Goal: Obtain resource: Obtain resource

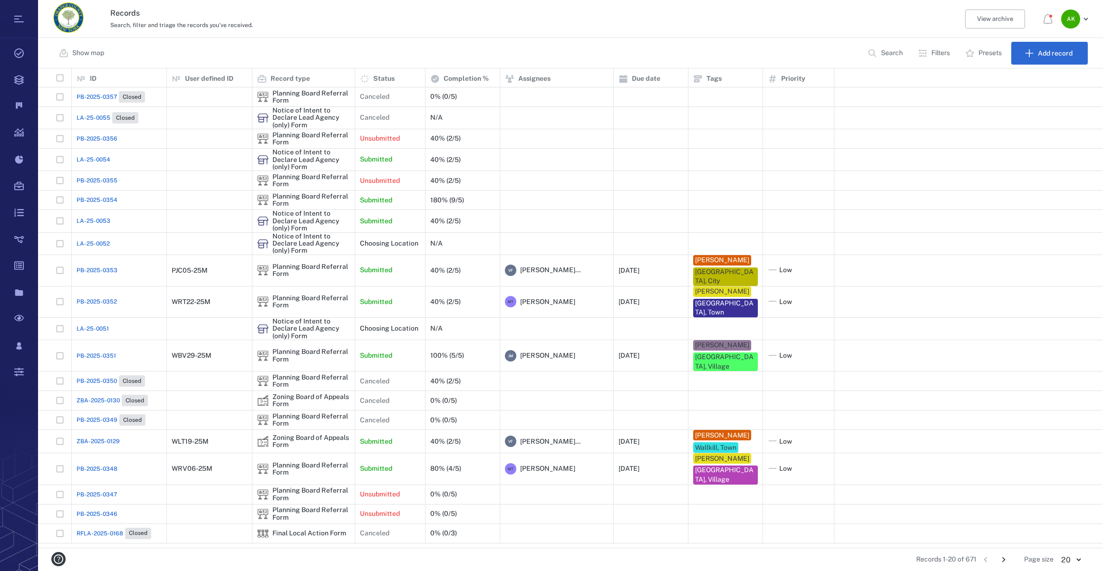
click at [881, 47] on button "Search" at bounding box center [886, 53] width 48 height 23
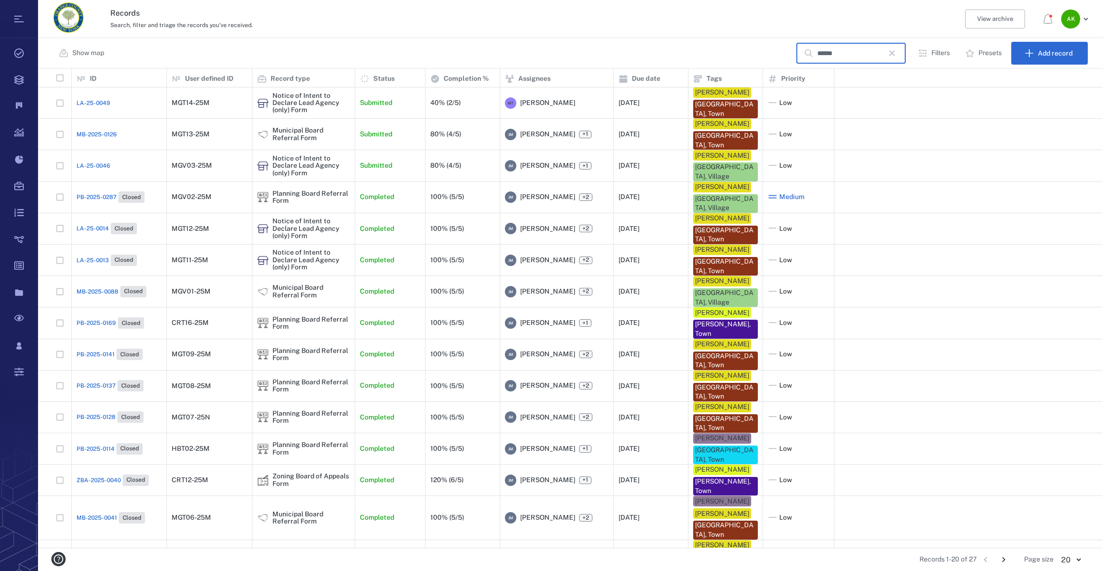
type input "******"
click at [90, 265] on span "LA-25-0013" at bounding box center [93, 260] width 32 height 9
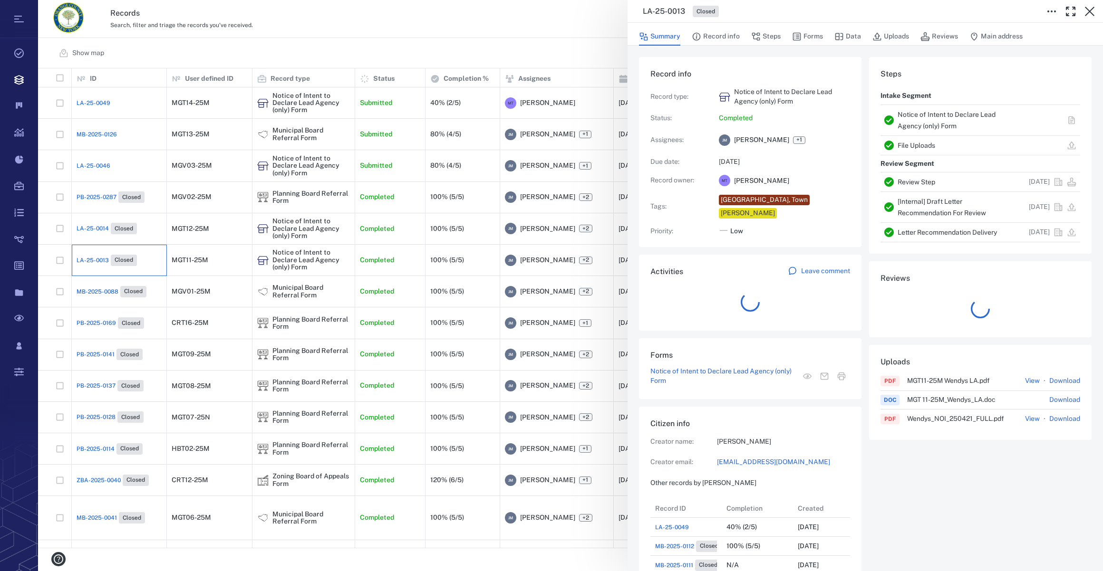
scroll to position [7, 7]
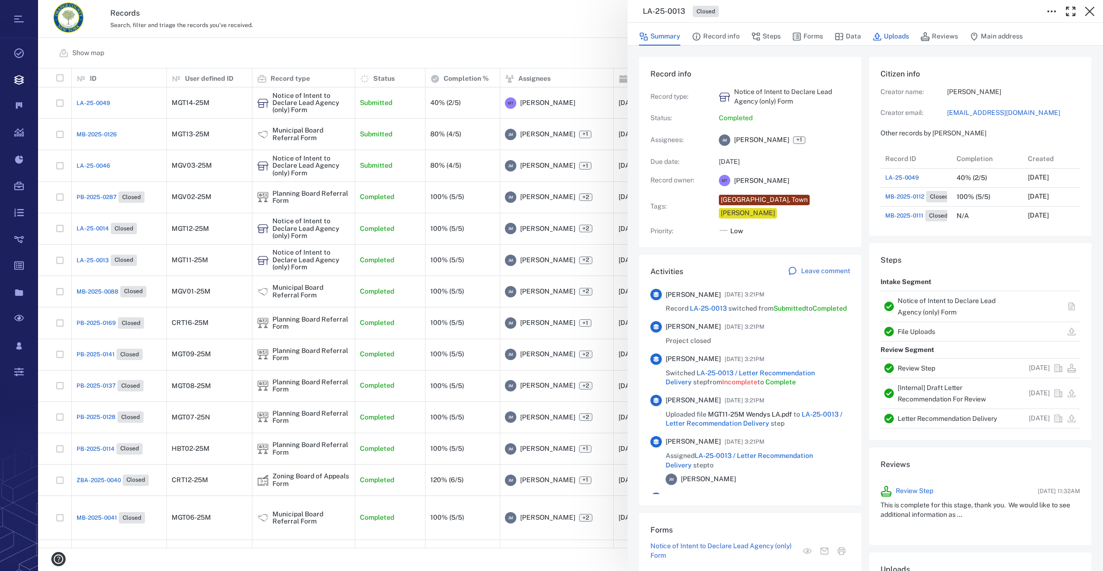
click at [891, 36] on button "Uploads" at bounding box center [890, 37] width 37 height 18
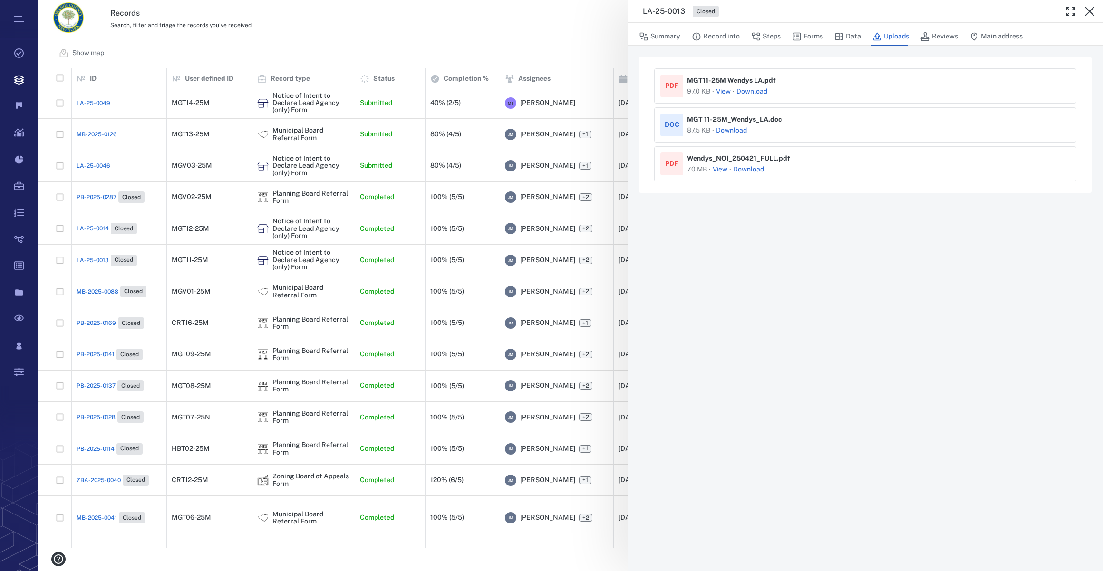
drag, startPoint x: 1092, startPoint y: 12, endPoint x: 651, endPoint y: 333, distance: 545.1
click at [1092, 12] on icon "button" at bounding box center [1089, 11] width 11 height 11
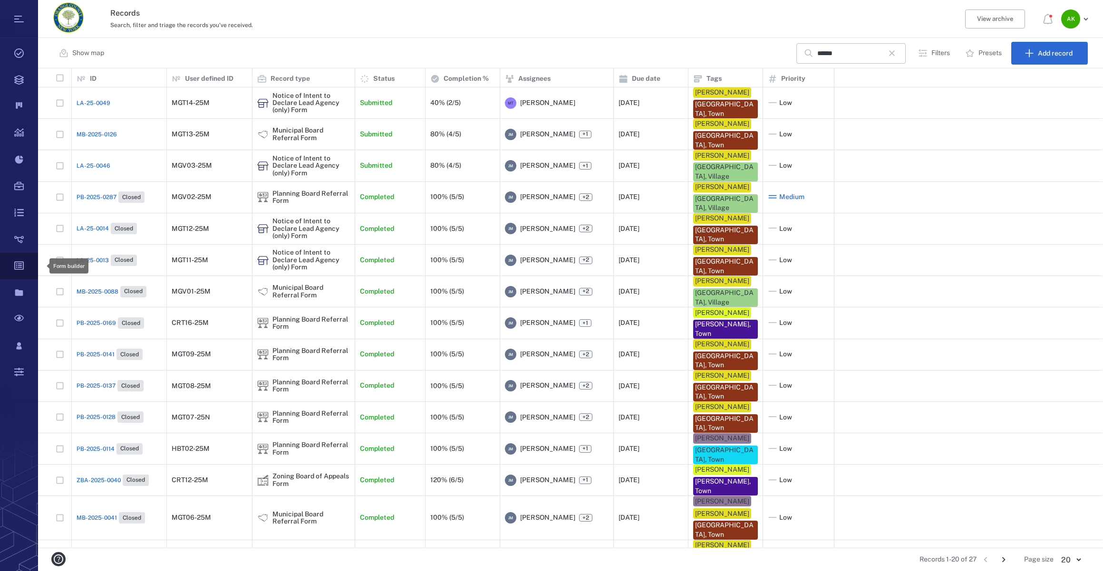
scroll to position [473, 1058]
drag, startPoint x: 897, startPoint y: 56, endPoint x: 239, endPoint y: 128, distance: 661.9
click at [897, 56] on icon "button" at bounding box center [891, 53] width 11 height 11
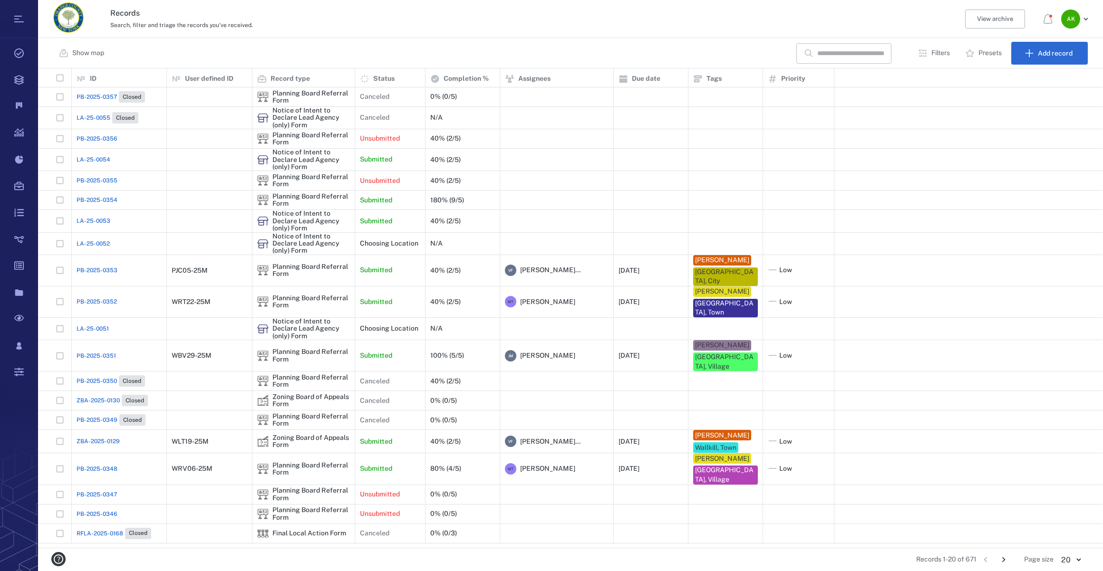
click at [96, 197] on span "PB-2025-0354" at bounding box center [97, 200] width 41 height 9
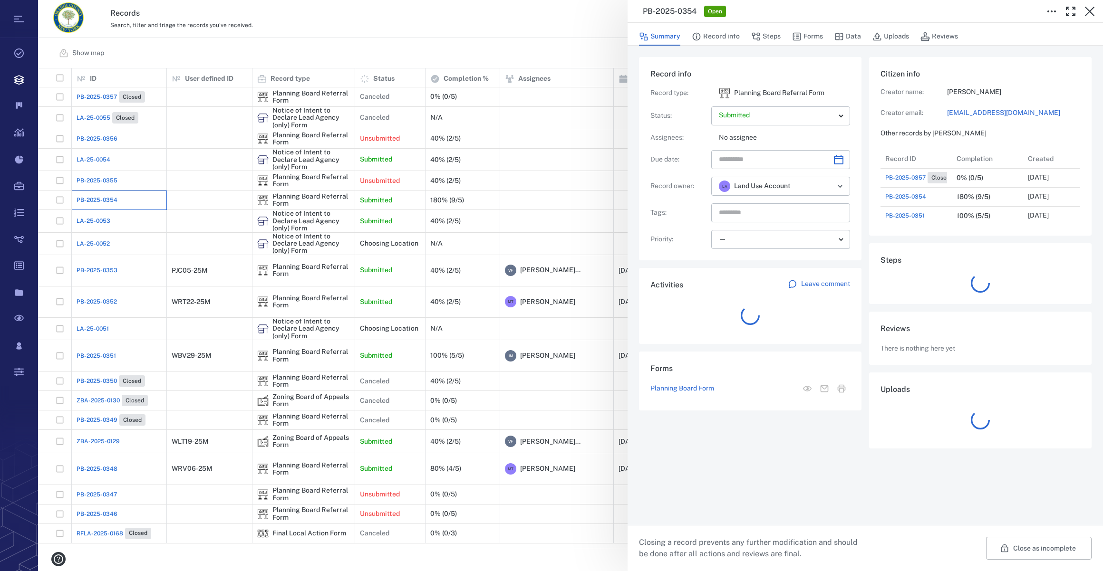
scroll to position [494, 183]
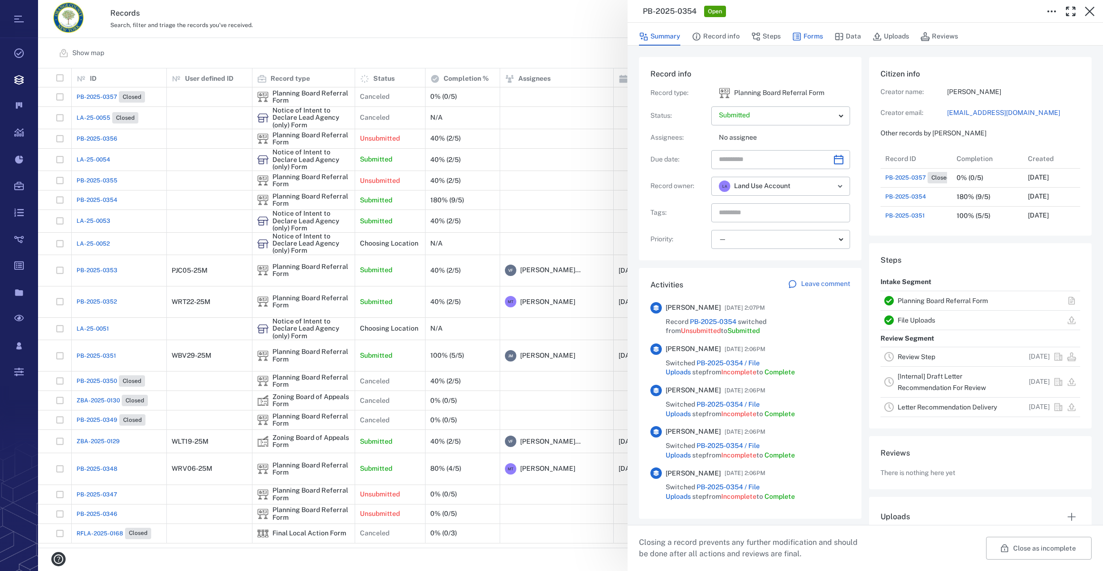
click at [814, 36] on button "Forms" at bounding box center [807, 37] width 31 height 18
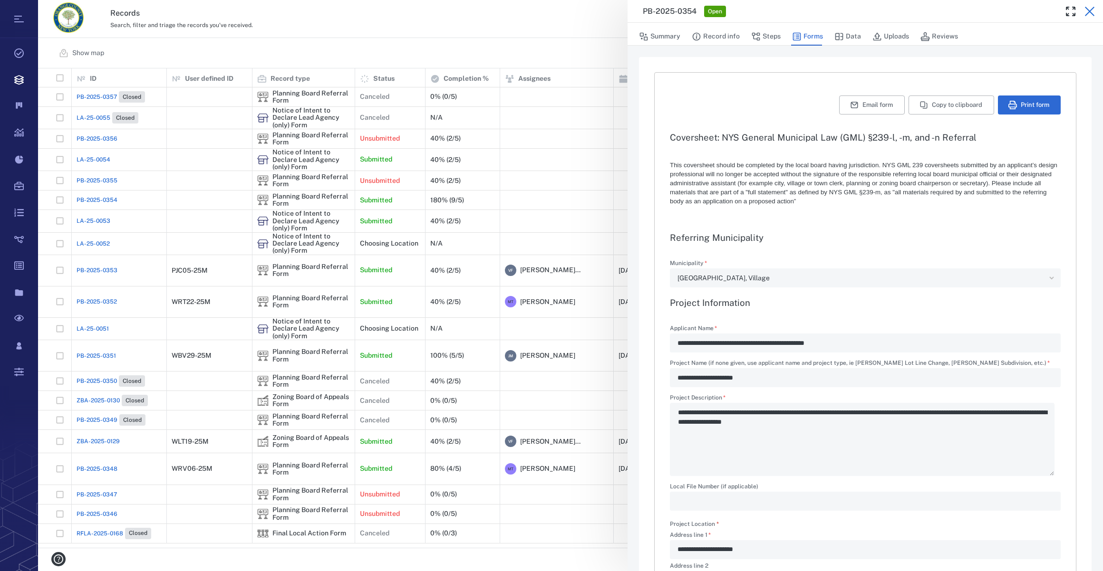
click at [1090, 9] on icon "button" at bounding box center [1089, 11] width 11 height 11
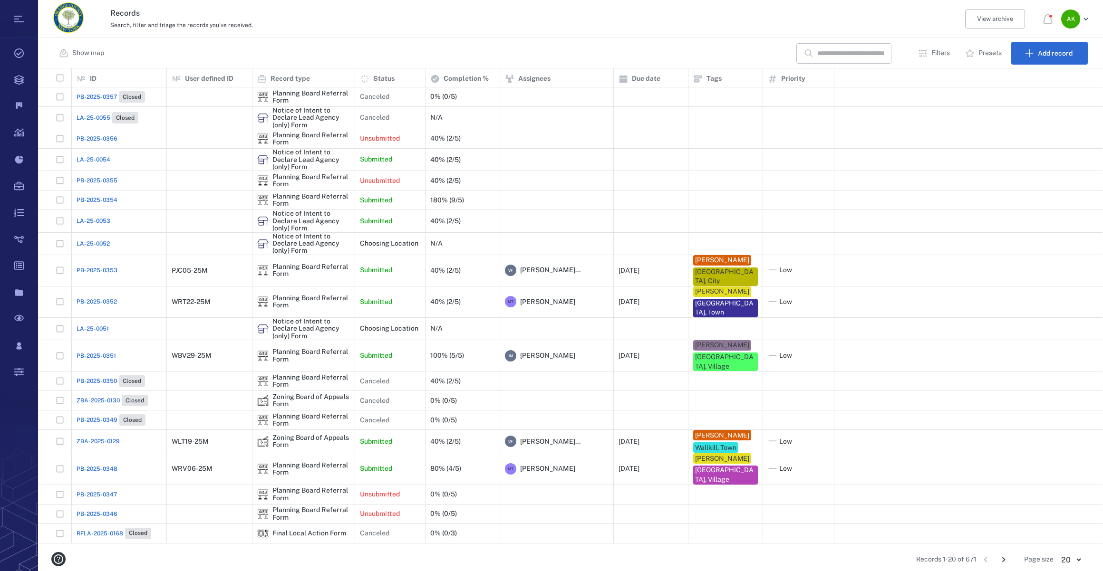
click at [97, 160] on span "LA-25-0054" at bounding box center [94, 159] width 34 height 9
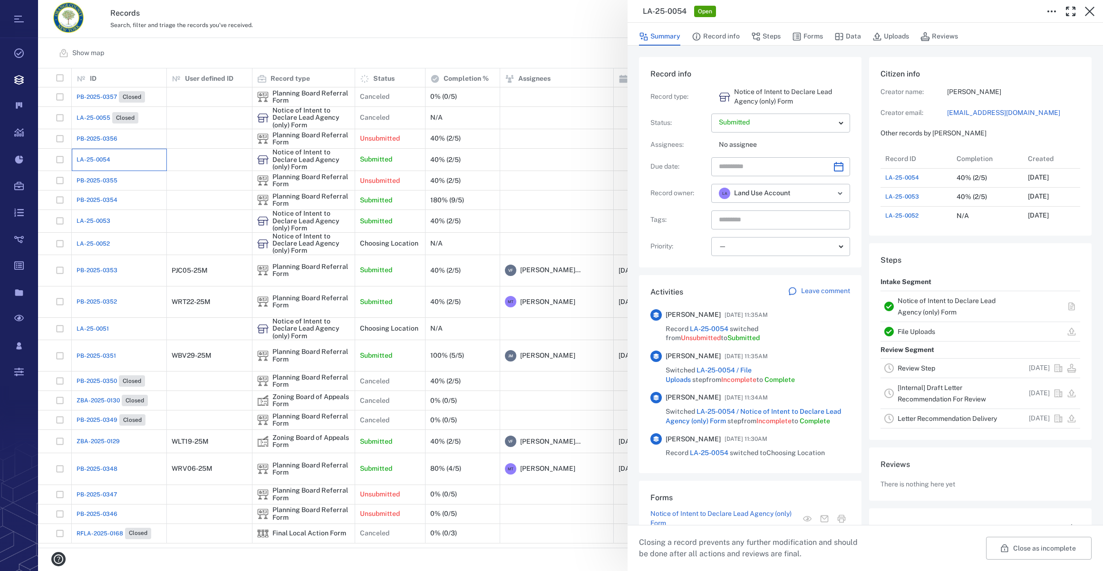
scroll to position [494, 183]
click at [813, 32] on button "Forms" at bounding box center [807, 37] width 31 height 18
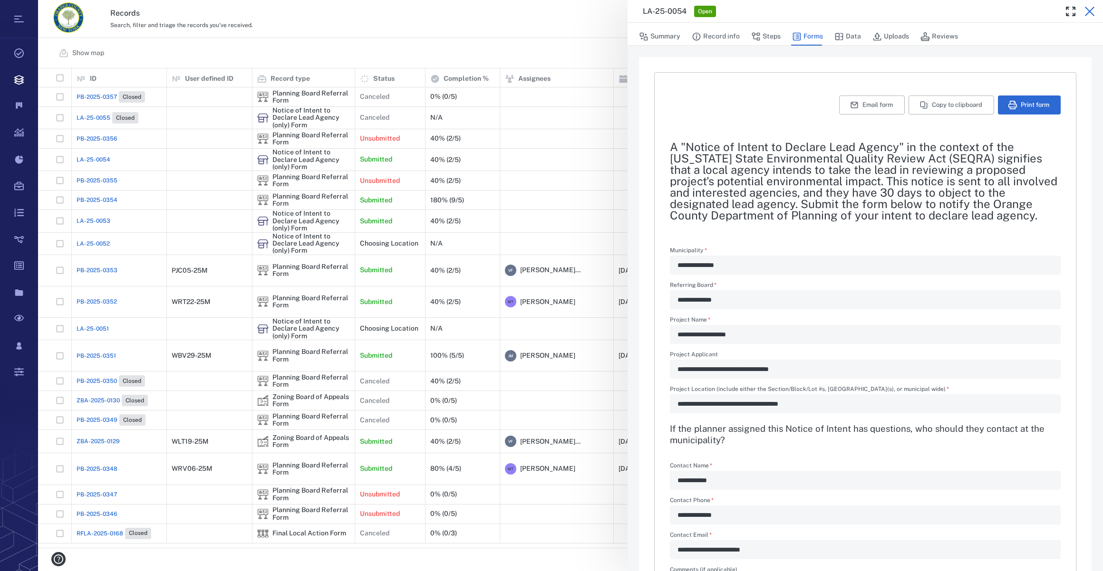
click at [1089, 13] on icon "button" at bounding box center [1089, 11] width 11 height 11
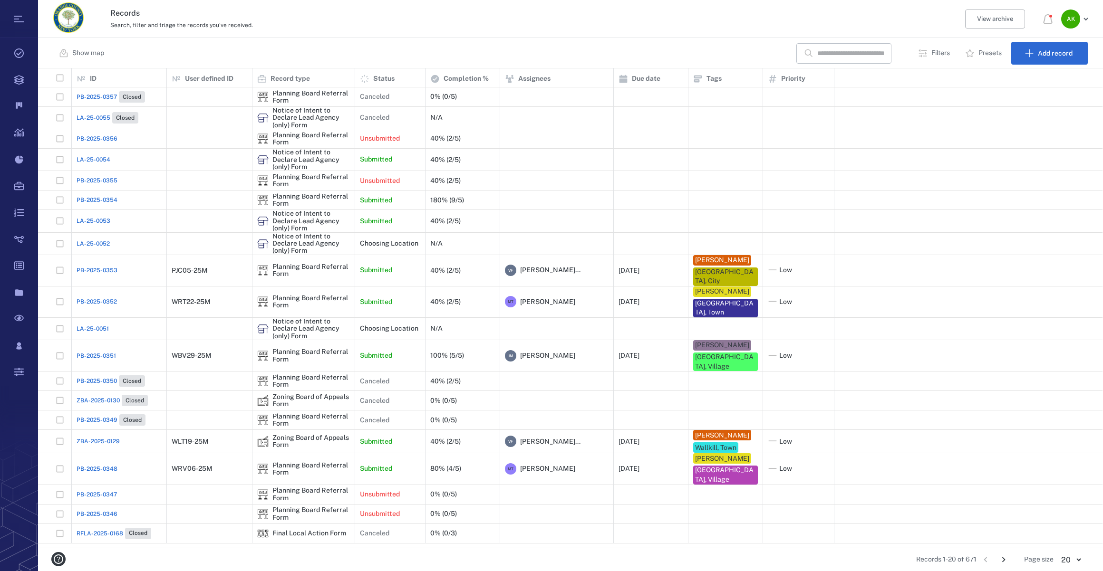
drag, startPoint x: 96, startPoint y: 224, endPoint x: 96, endPoint y: 231, distance: 7.1
click at [96, 231] on div "LA-25-0053" at bounding box center [119, 221] width 95 height 22
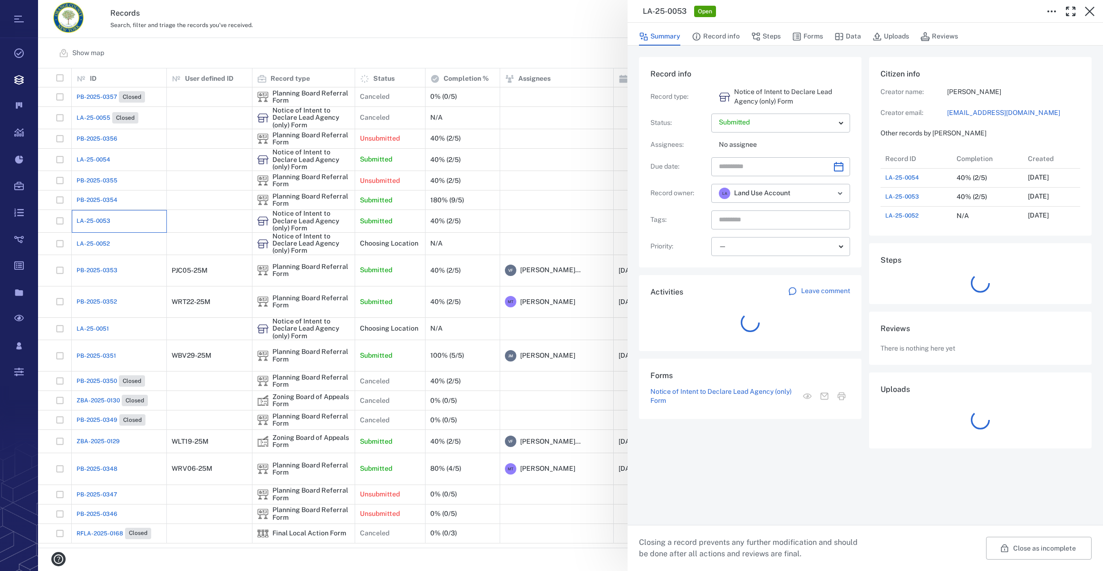
scroll to position [494, 183]
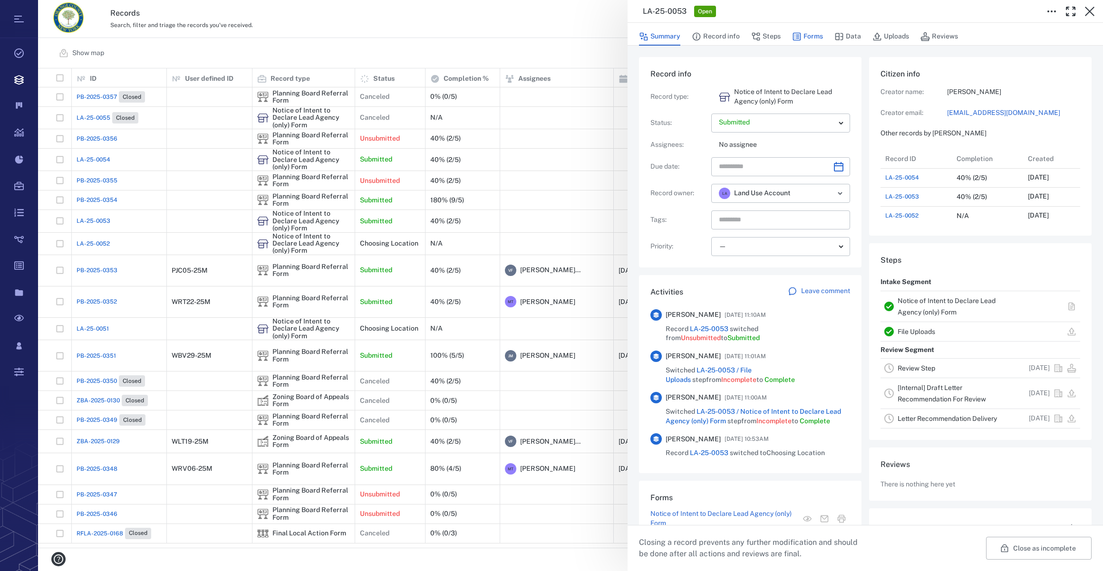
click at [814, 32] on button "Forms" at bounding box center [807, 37] width 31 height 18
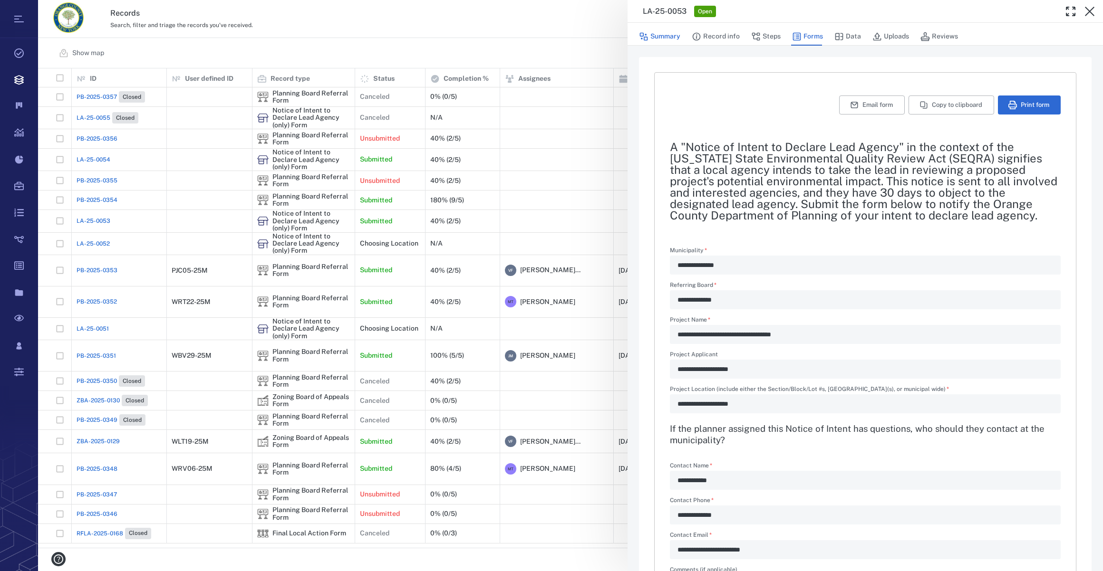
click at [665, 36] on button "Summary" at bounding box center [659, 37] width 41 height 18
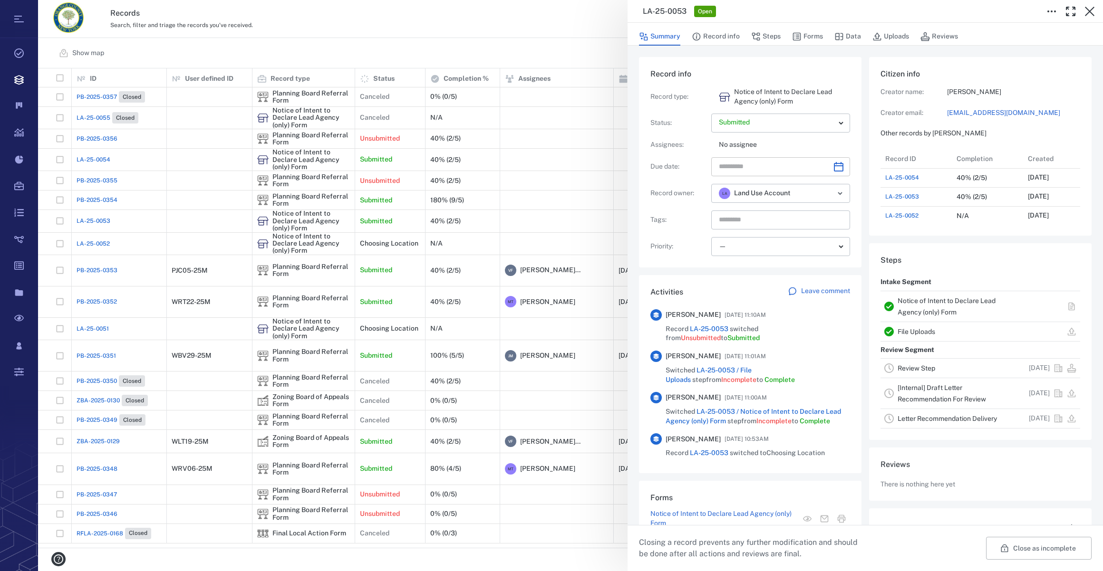
scroll to position [494, 183]
click at [837, 170] on icon "Choose date" at bounding box center [838, 166] width 11 height 11
click at [849, 190] on icon "Next month" at bounding box center [848, 191] width 11 height 11
click at [730, 284] on button "19" at bounding box center [730, 286] width 17 height 17
type input "**********"
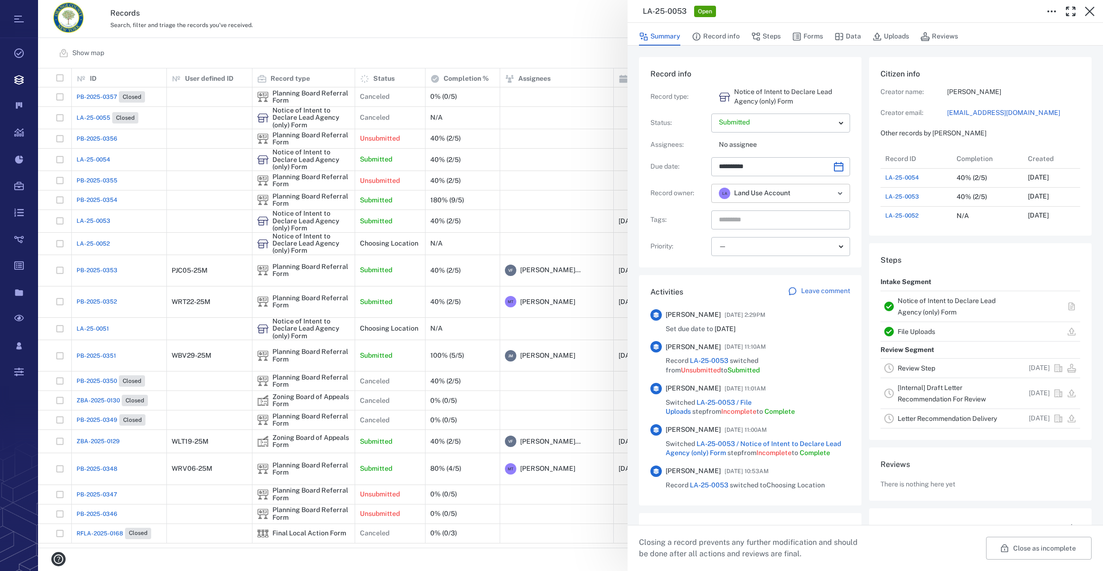
click at [834, 194] on icon "Open" at bounding box center [839, 193] width 11 height 11
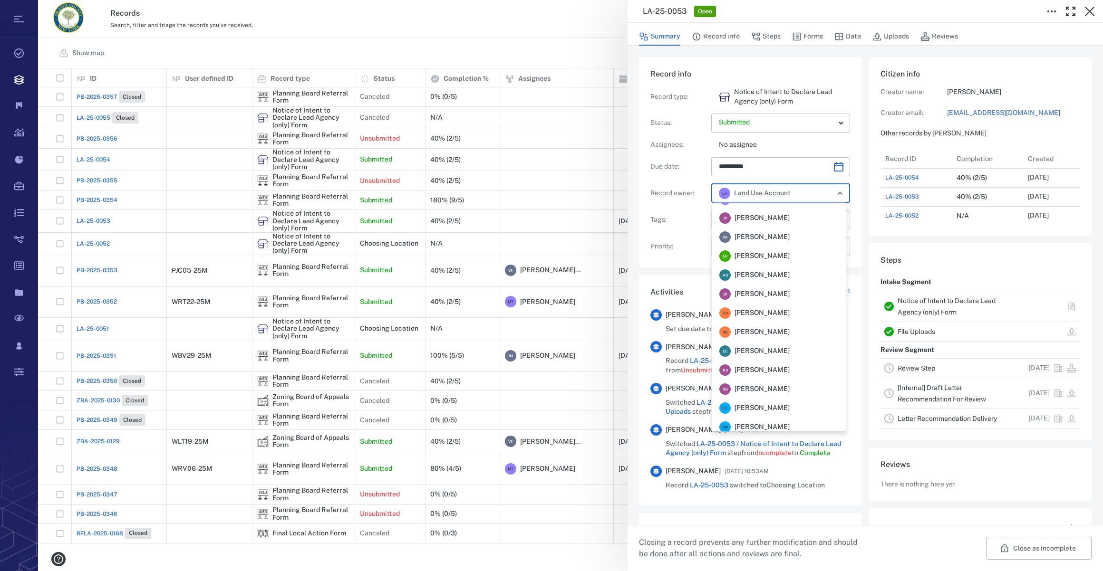
scroll to position [0, 0]
click at [794, 261] on li "M T Megan Tennermann" at bounding box center [779, 269] width 135 height 19
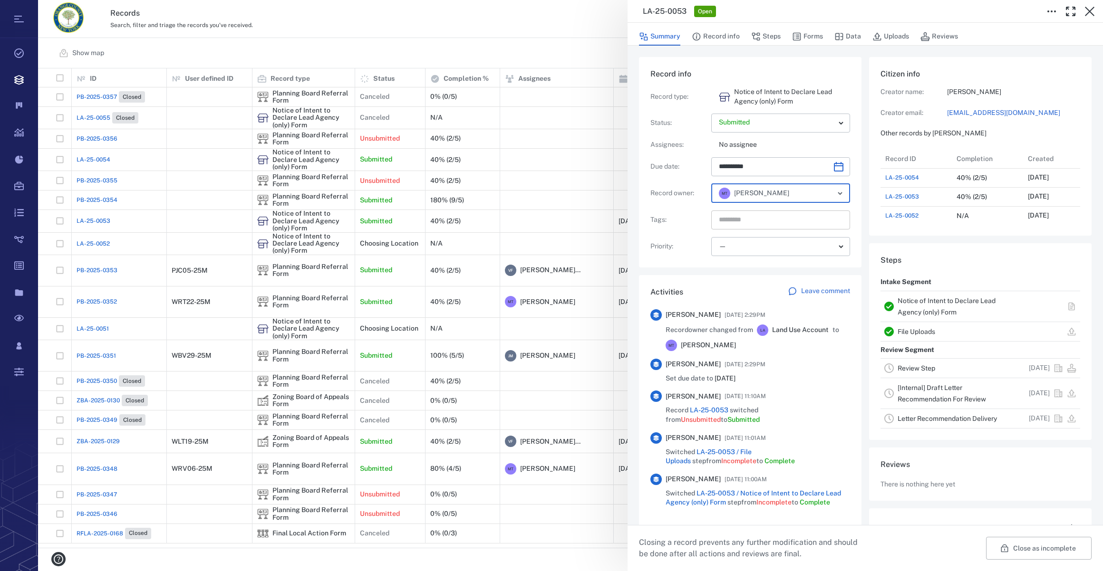
click at [744, 221] on input "text" at bounding box center [770, 219] width 104 height 13
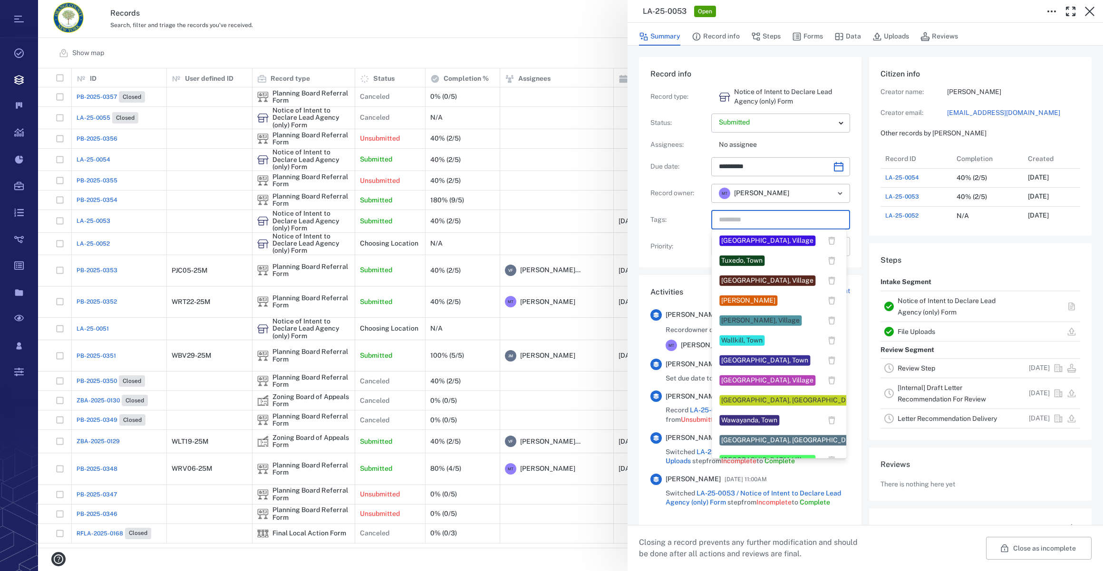
scroll to position [789, 0]
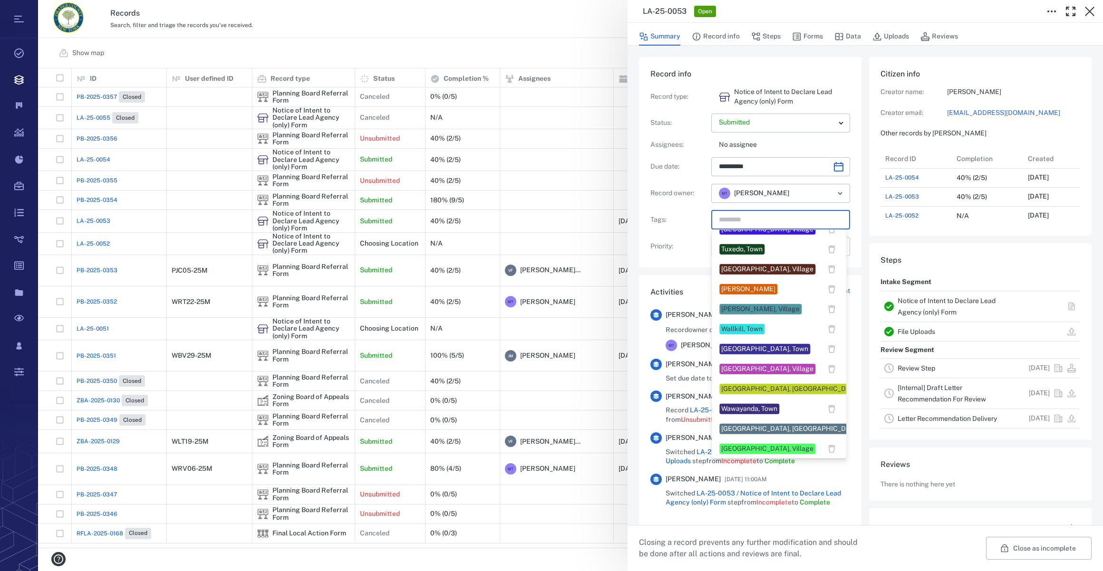
click at [748, 345] on div "Warwick, Town" at bounding box center [764, 350] width 87 height 10
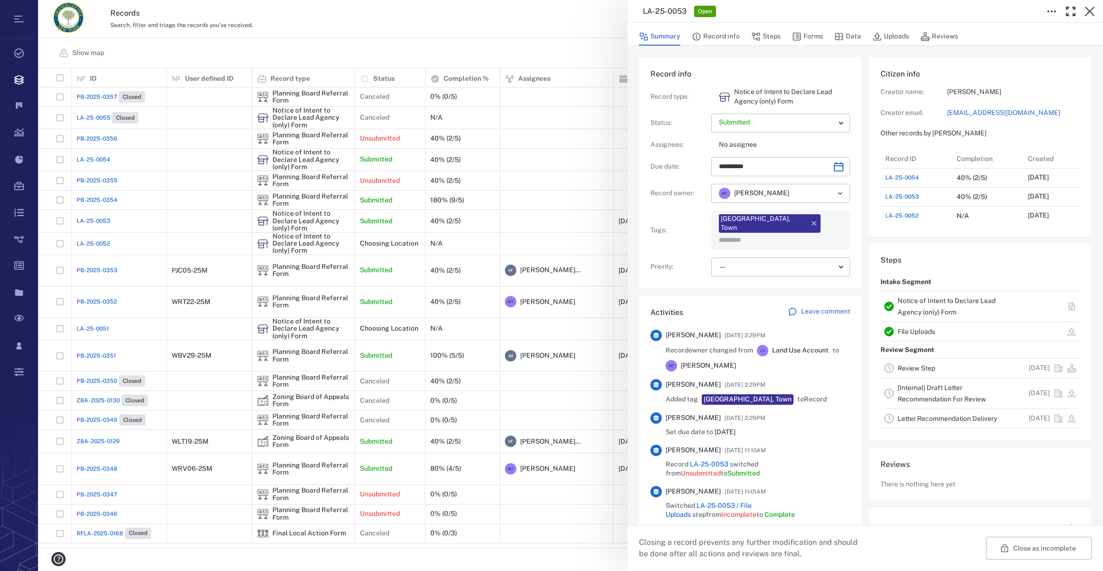
click at [801, 234] on input "text" at bounding box center [770, 240] width 104 height 13
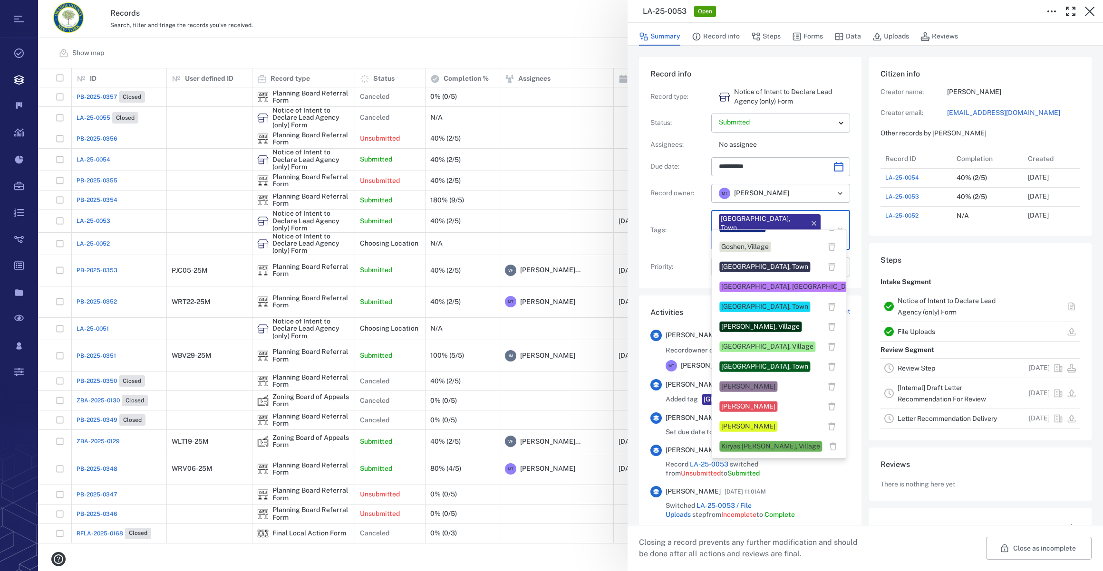
scroll to position [302, 0]
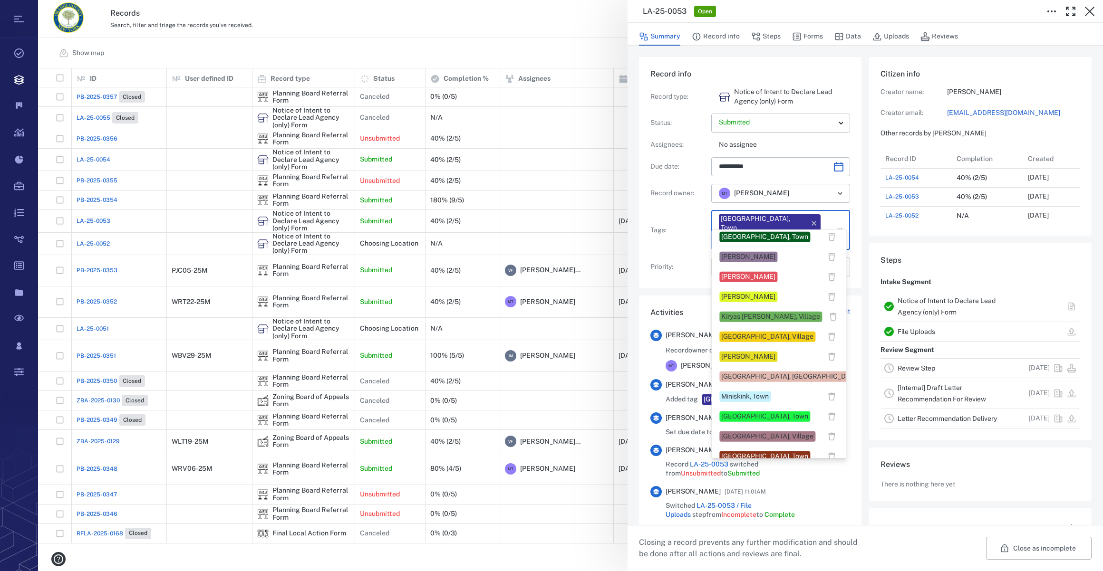
click at [748, 360] on div "Megan Tennermann" at bounding box center [748, 357] width 54 height 10
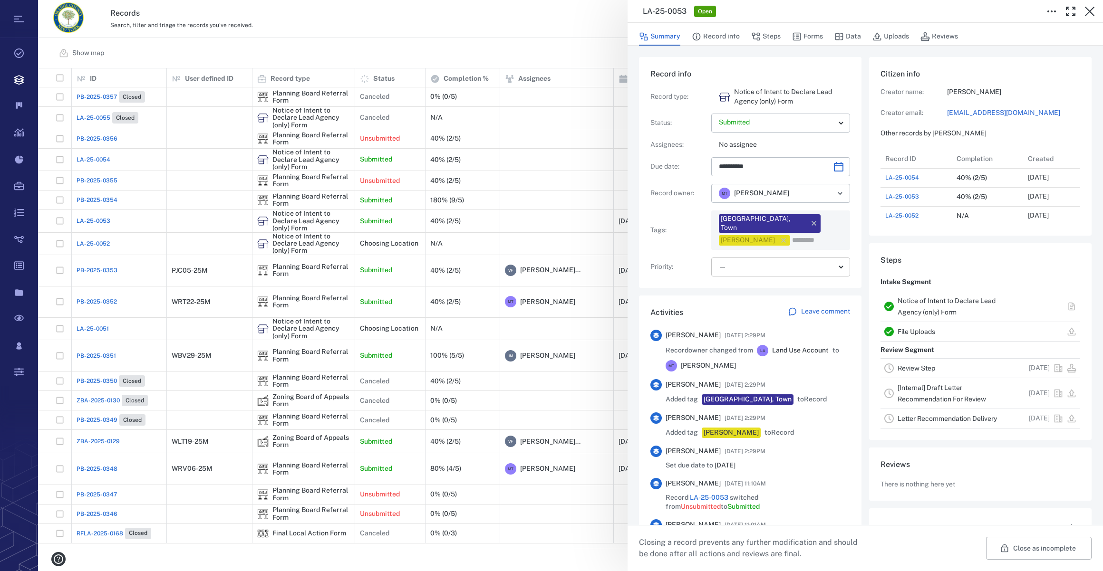
click at [737, 259] on body "Tasks Records Boards Dashboard Reports Record types Guide steps Rules Form buil…" at bounding box center [551, 285] width 1103 height 571
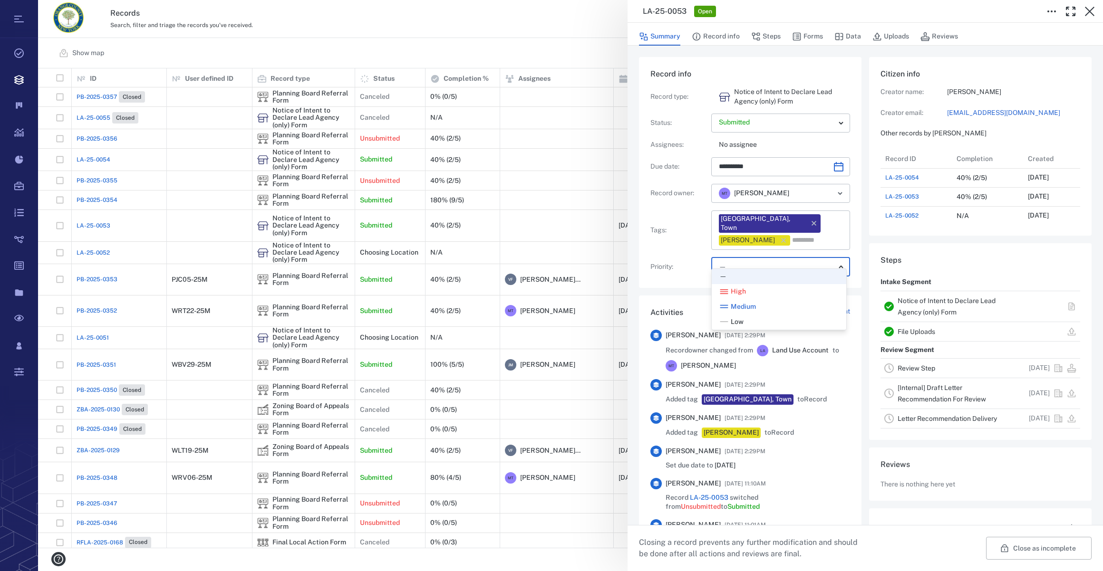
click at [736, 320] on span "Low" at bounding box center [737, 323] width 13 height 10
type input "**"
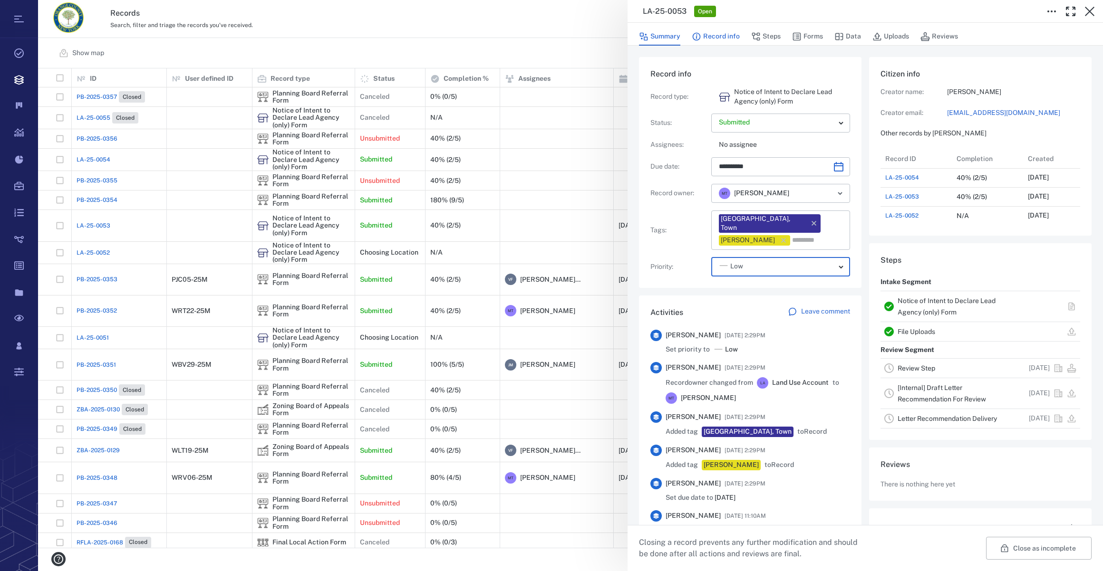
click at [712, 37] on button "Record info" at bounding box center [716, 37] width 48 height 18
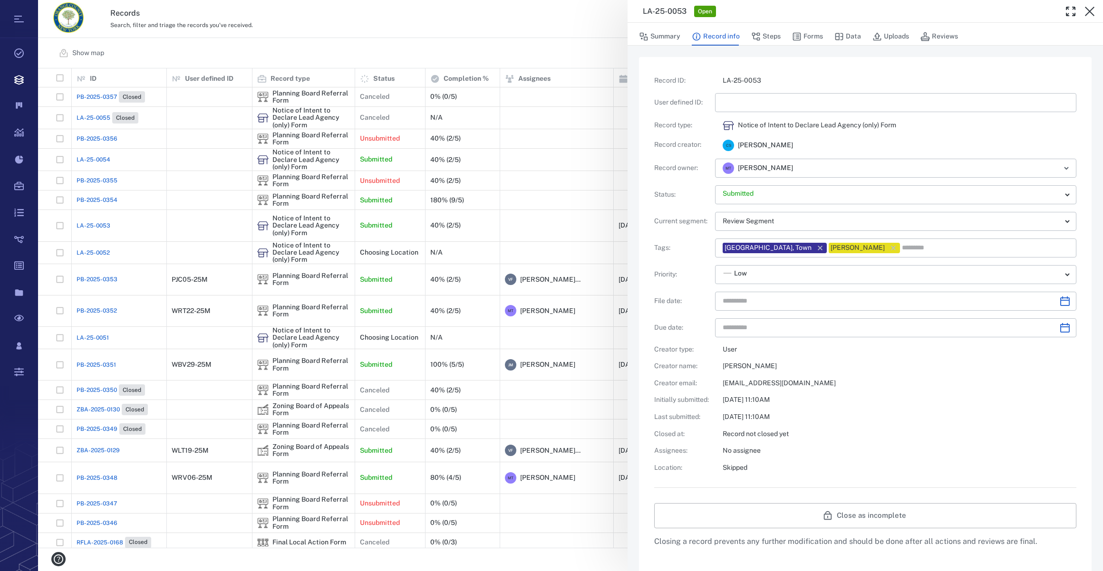
type input "**********"
click at [733, 91] on div "**********" at bounding box center [865, 274] width 422 height 396
click at [734, 99] on input "text" at bounding box center [896, 102] width 346 height 19
type input "*********"
click at [1059, 301] on icon "Choose date" at bounding box center [1064, 301] width 11 height 11
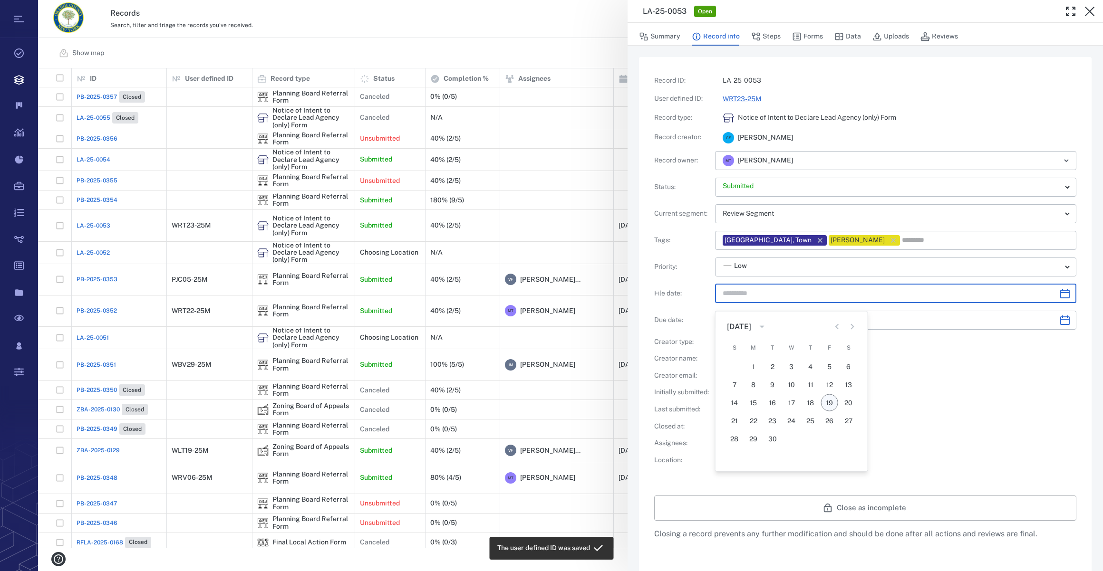
click at [832, 395] on button "19" at bounding box center [829, 403] width 17 height 17
type input "**********"
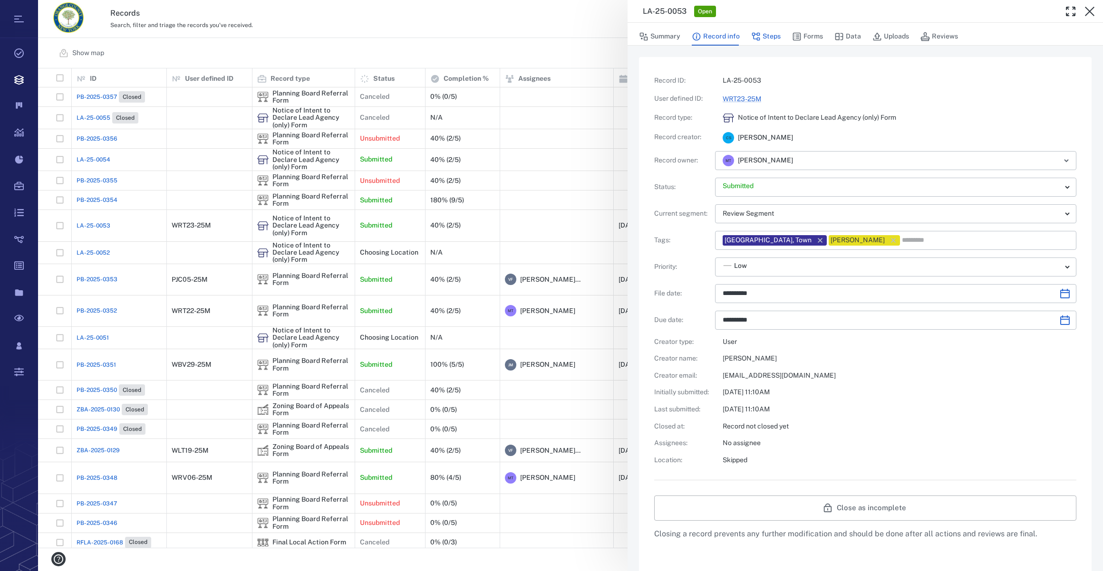
click at [761, 37] on button "Steps" at bounding box center [765, 37] width 29 height 18
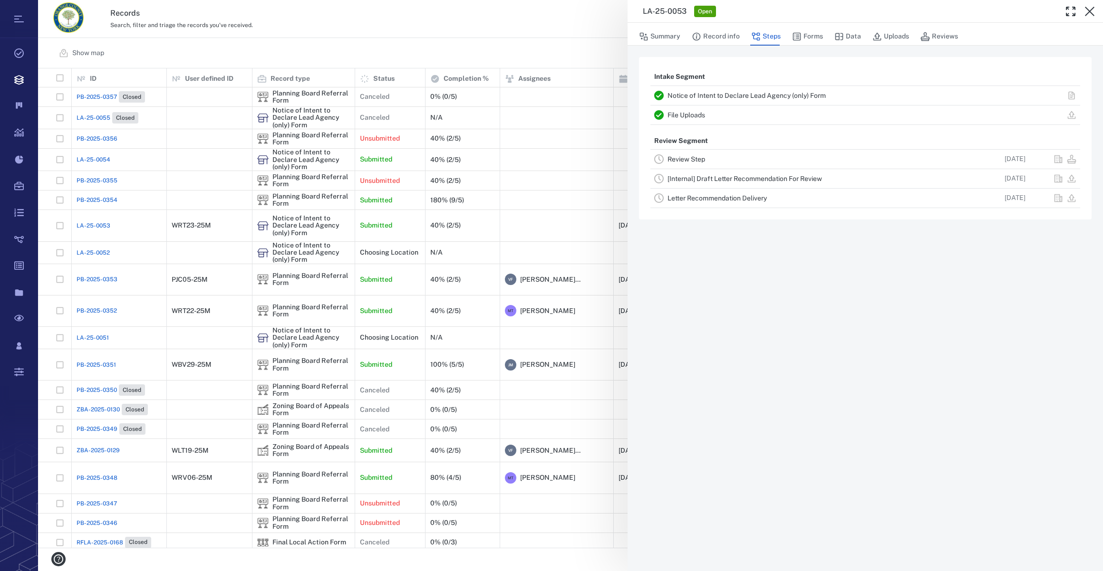
click at [695, 156] on link "Review Step" at bounding box center [686, 159] width 38 height 8
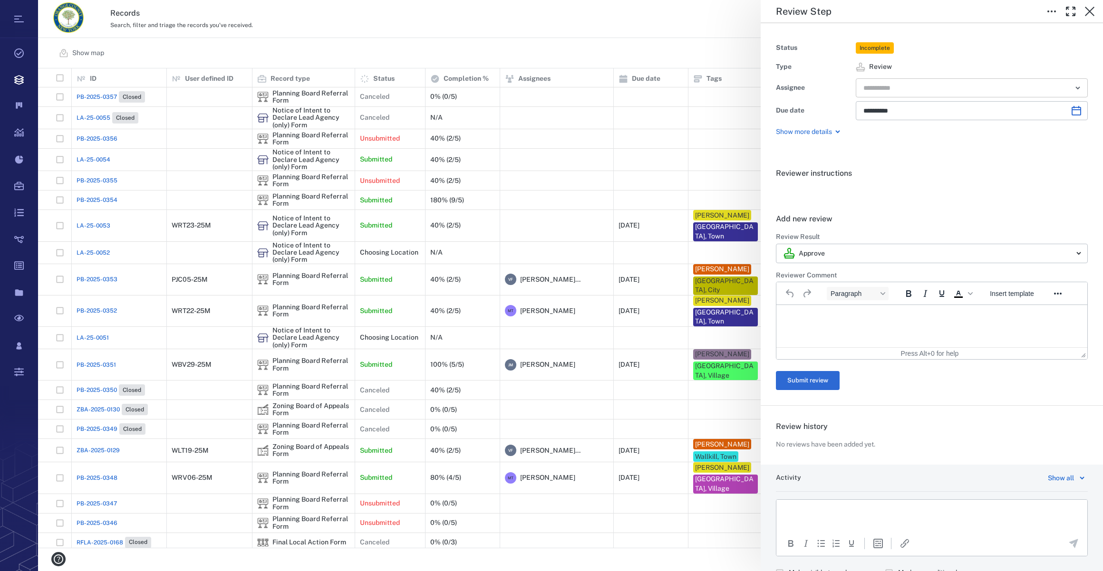
click at [889, 81] on input "text" at bounding box center [960, 87] width 197 height 13
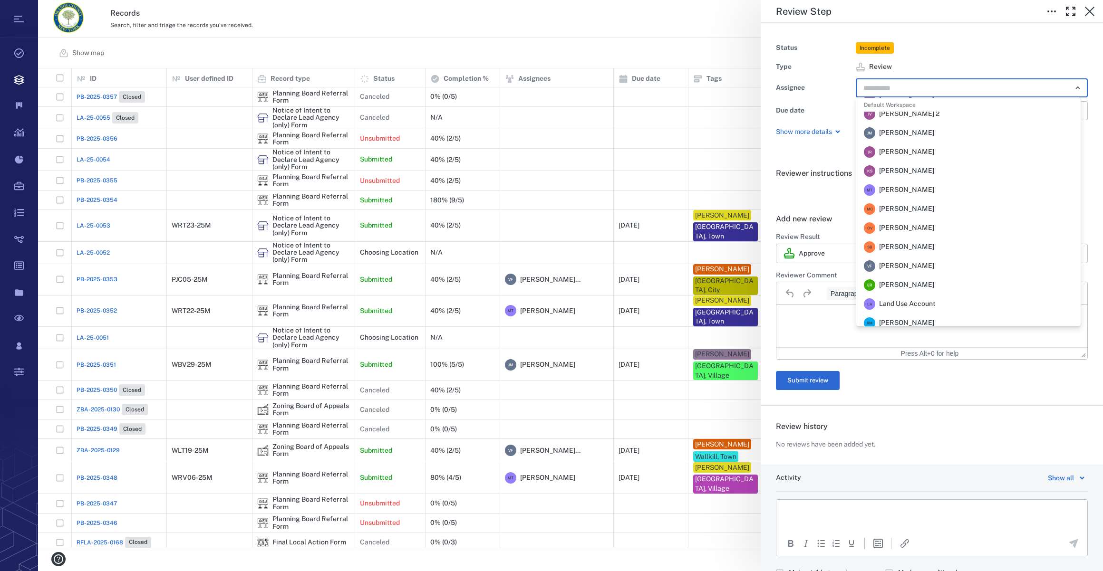
scroll to position [222, 0]
click at [908, 149] on span "Megan Tennermann" at bounding box center [906, 147] width 55 height 10
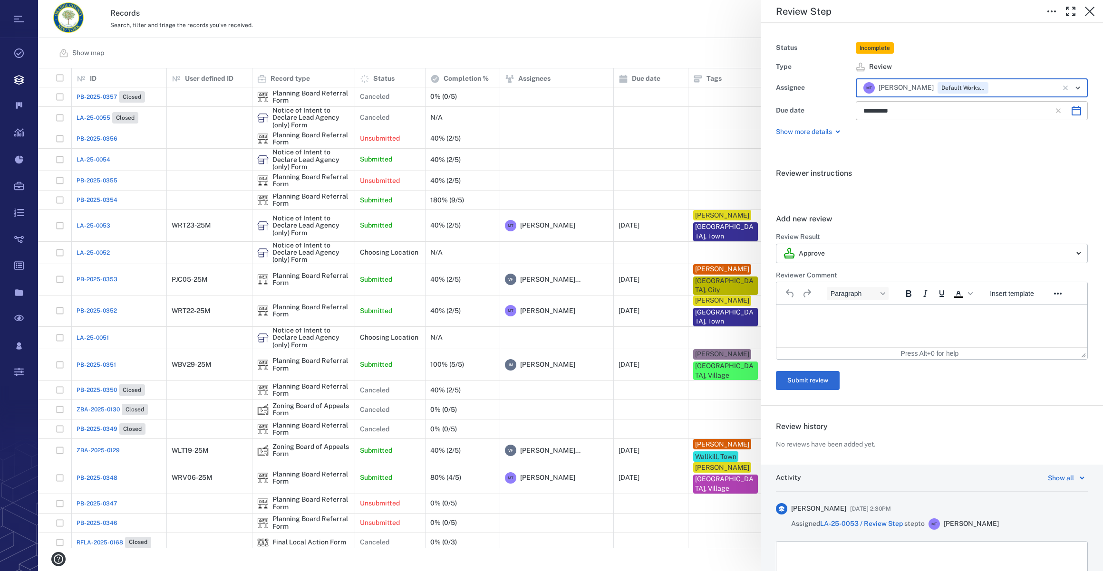
click at [1071, 111] on icon "Choose date, selected date is Nov 3, 2025" at bounding box center [1076, 110] width 11 height 11
click at [974, 135] on icon "Previous month" at bounding box center [977, 135] width 11 height 11
click at [873, 228] on button "19" at bounding box center [875, 230] width 17 height 17
type input "**********"
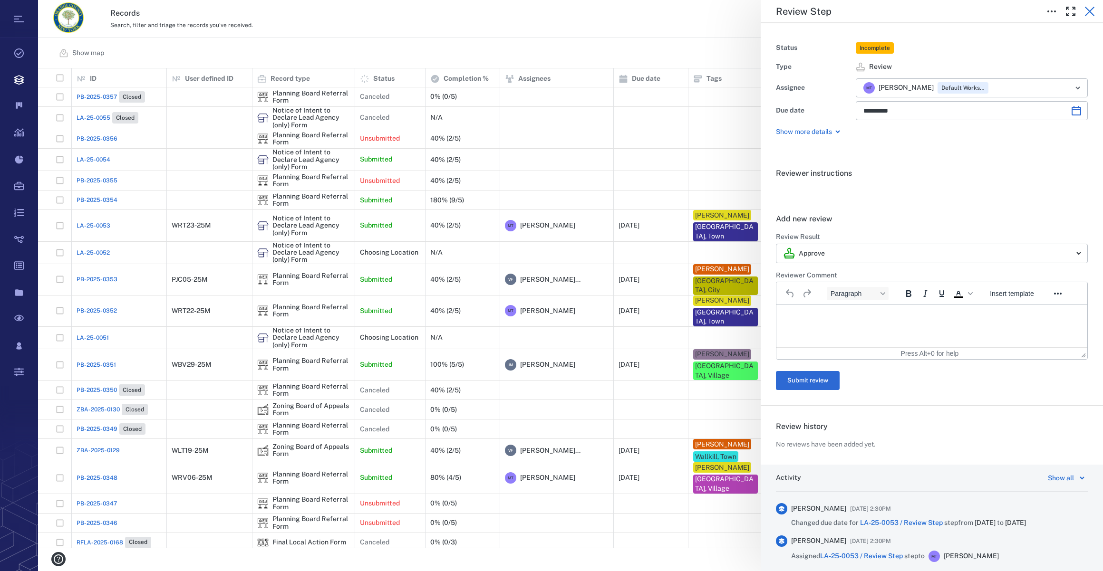
click at [1090, 7] on icon "button" at bounding box center [1089, 11] width 11 height 11
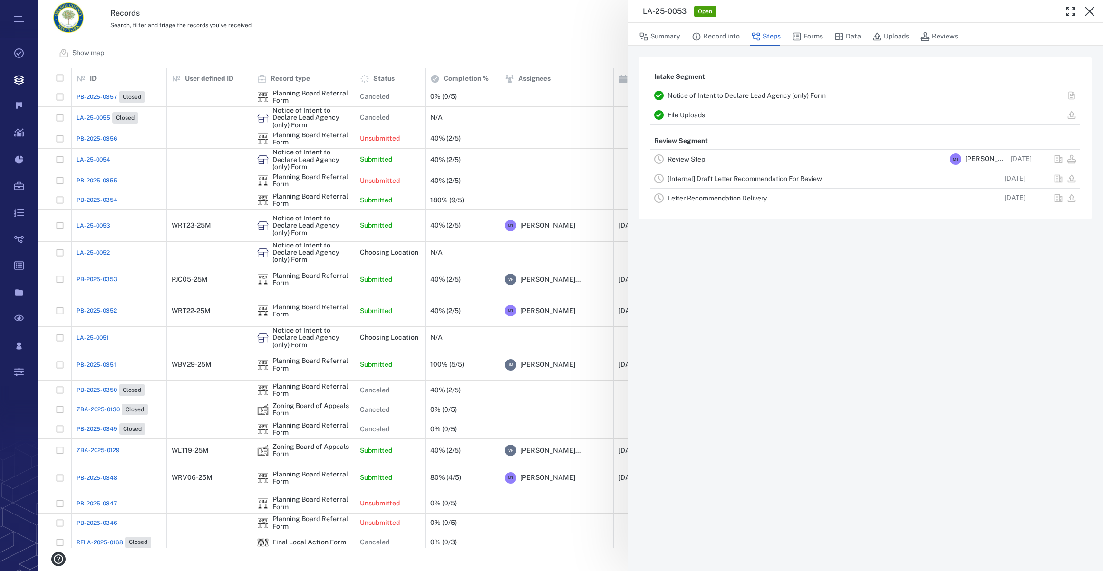
click at [1090, 7] on icon "button" at bounding box center [1089, 11] width 11 height 11
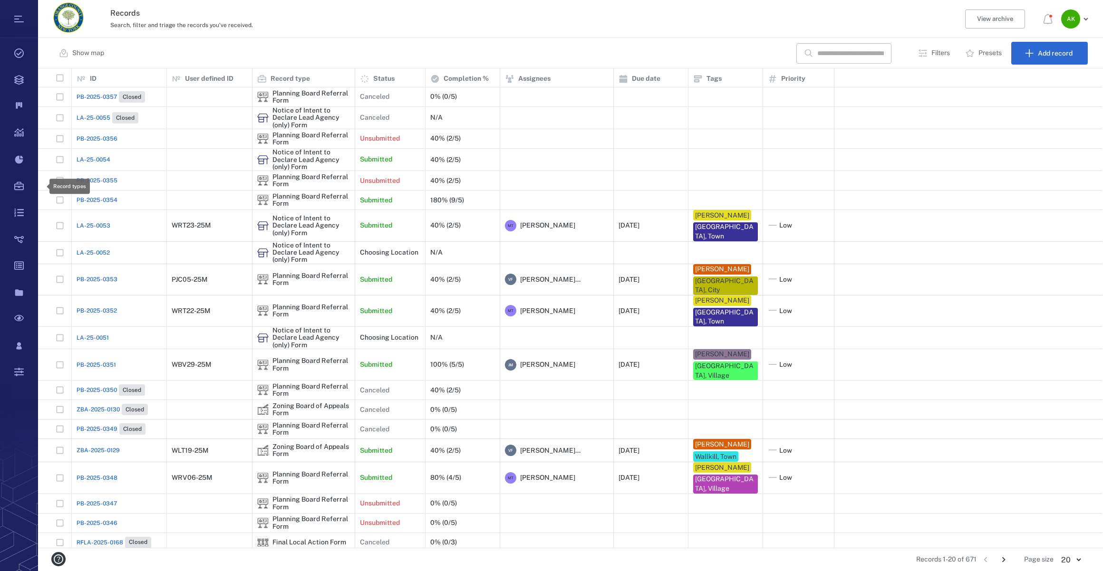
scroll to position [473, 1058]
click at [100, 226] on span "LA-25-0053" at bounding box center [94, 226] width 34 height 9
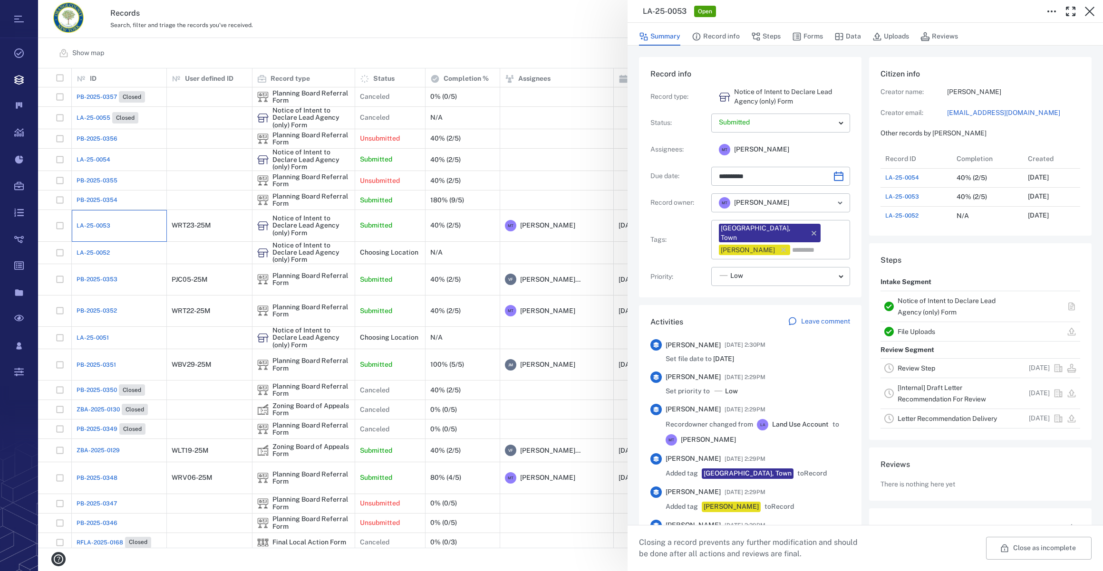
type input "**********"
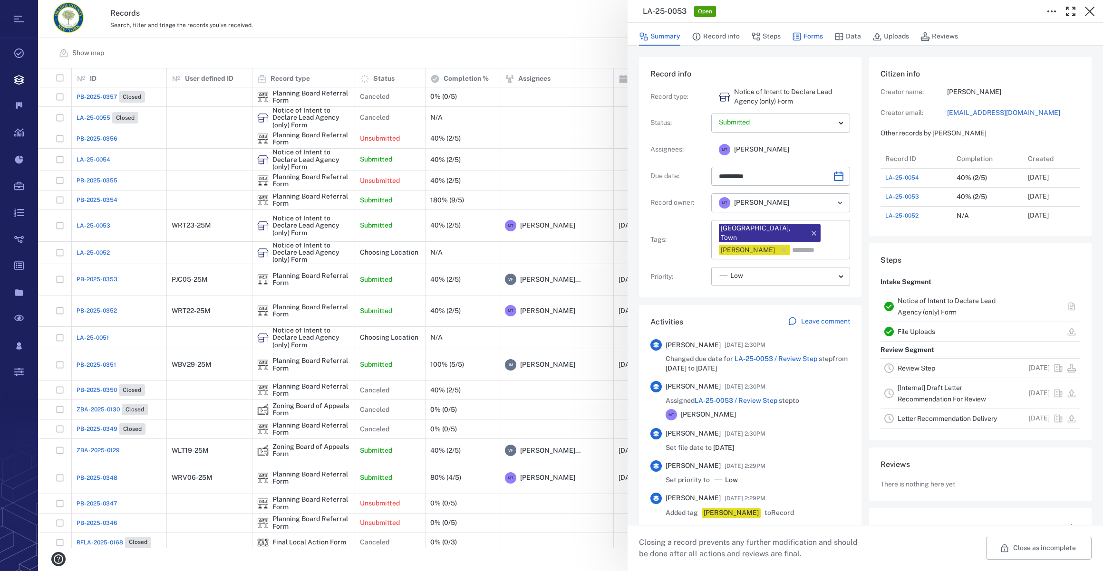
click at [807, 35] on button "Forms" at bounding box center [807, 37] width 31 height 18
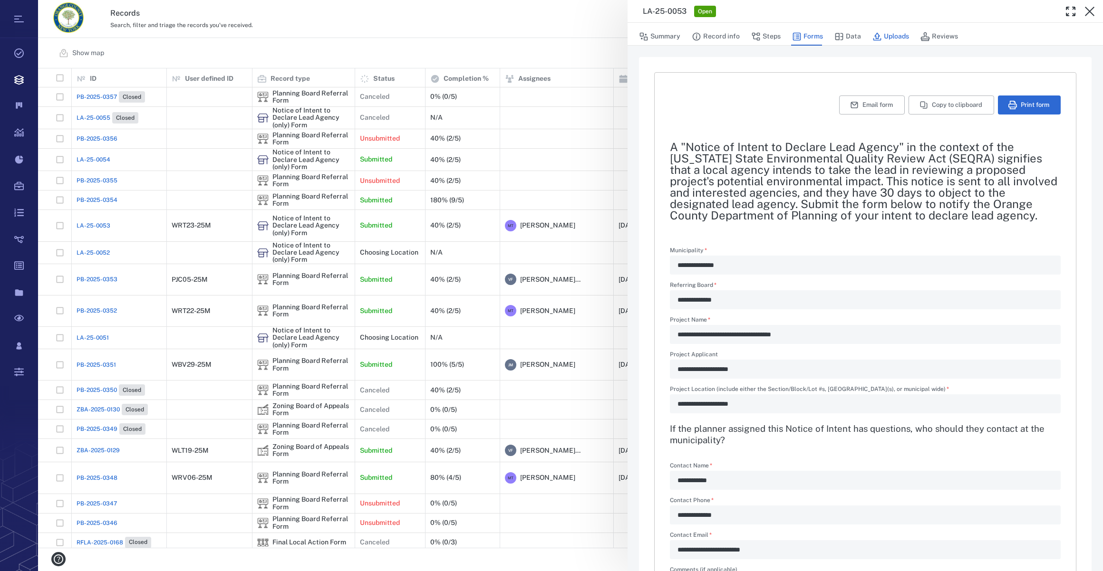
click at [895, 35] on button "Uploads" at bounding box center [890, 37] width 37 height 18
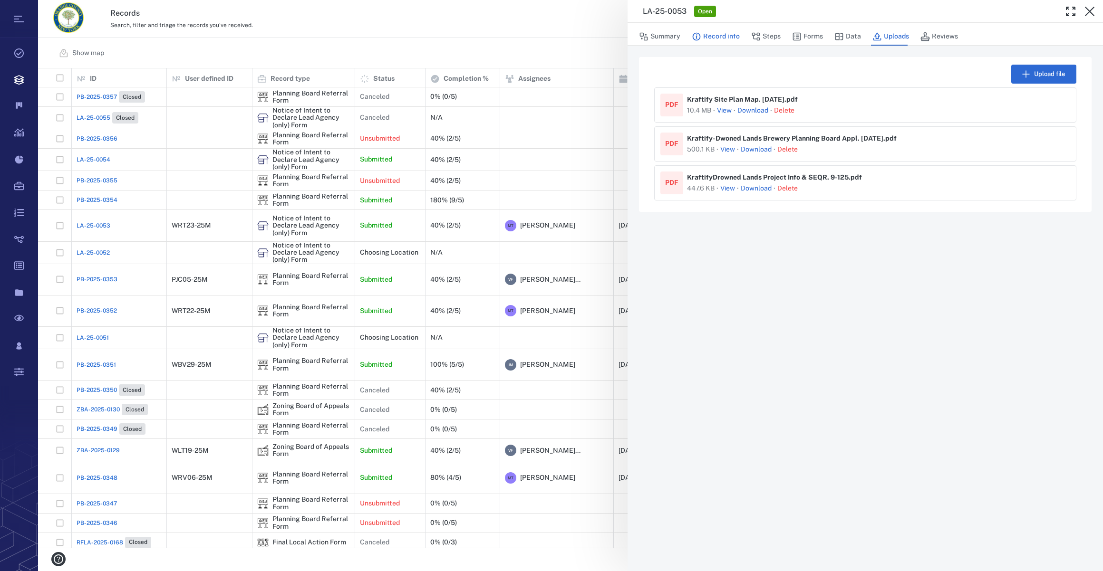
click at [725, 34] on button "Record info" at bounding box center [716, 37] width 48 height 18
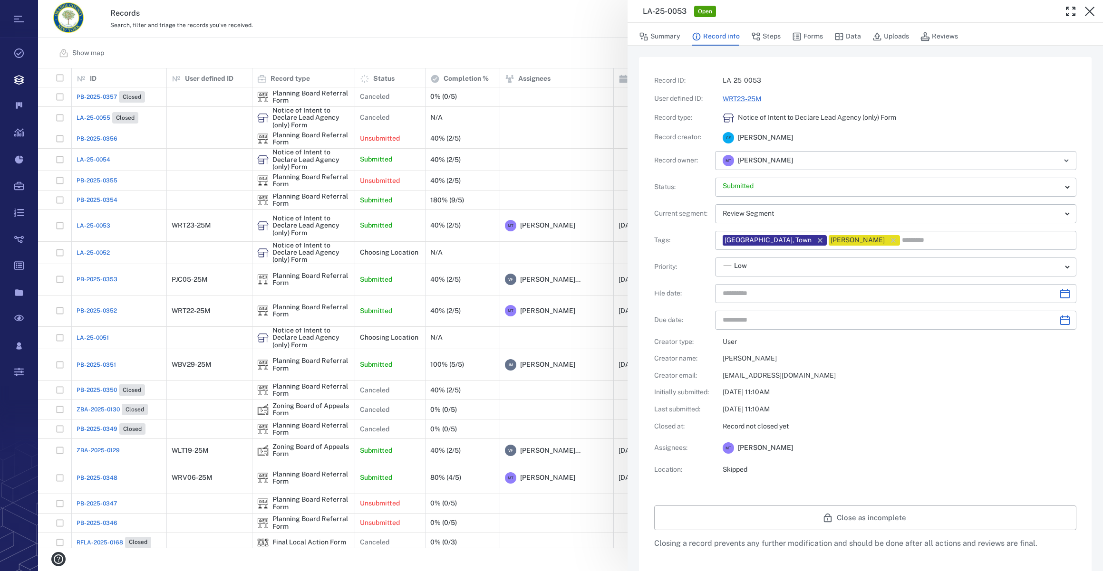
type input "**********"
click at [819, 37] on button "Forms" at bounding box center [807, 37] width 31 height 18
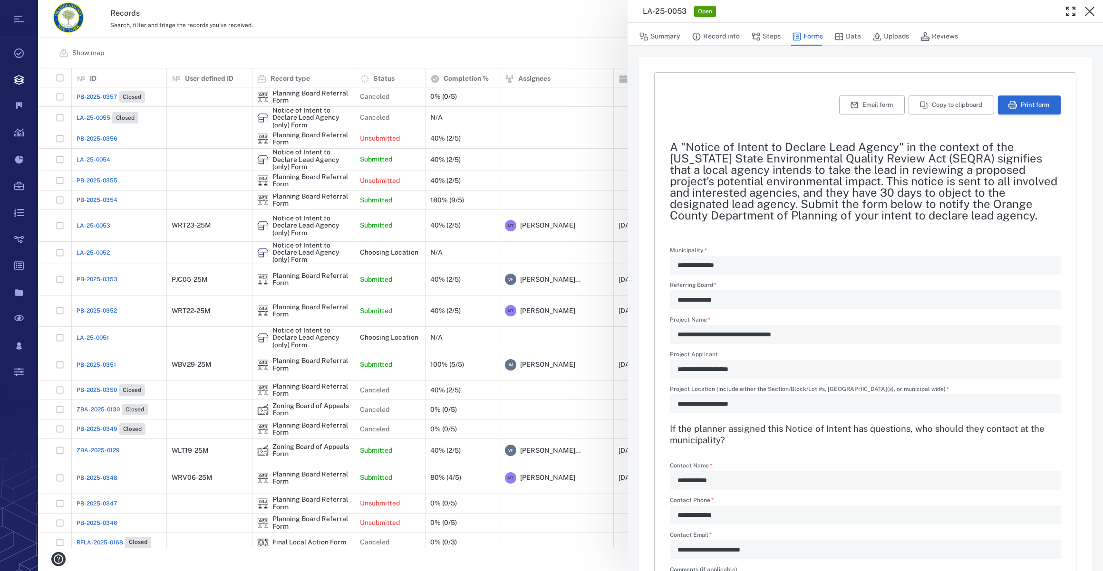
click at [1016, 107] on button "Print form" at bounding box center [1029, 105] width 63 height 19
drag, startPoint x: 1093, startPoint y: 10, endPoint x: 353, endPoint y: 124, distance: 748.9
click at [1093, 10] on icon "button" at bounding box center [1089, 11] width 11 height 11
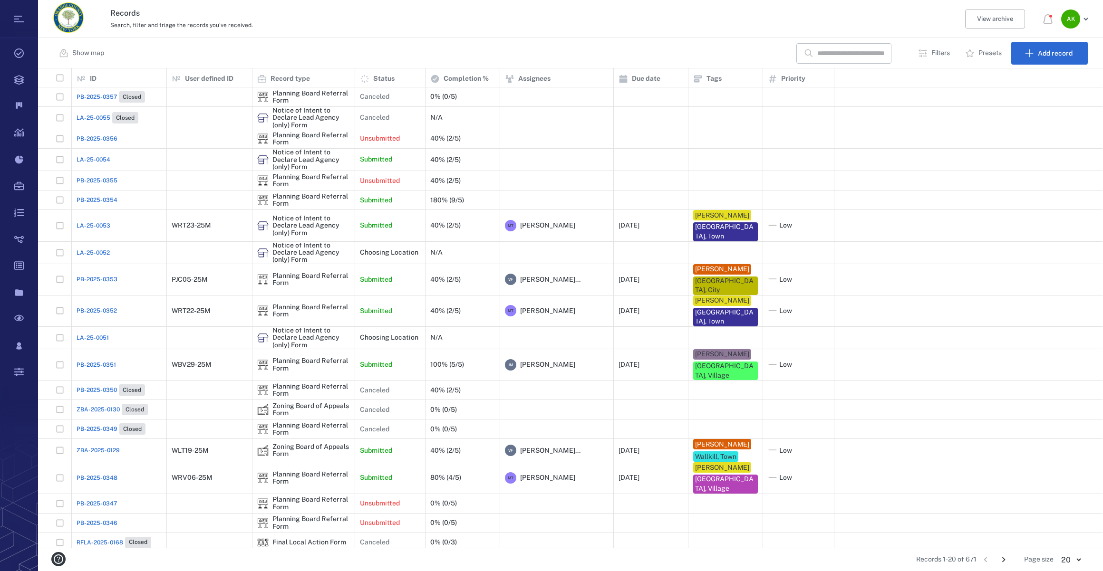
click at [112, 199] on span "PB-2025-0354" at bounding box center [97, 200] width 41 height 9
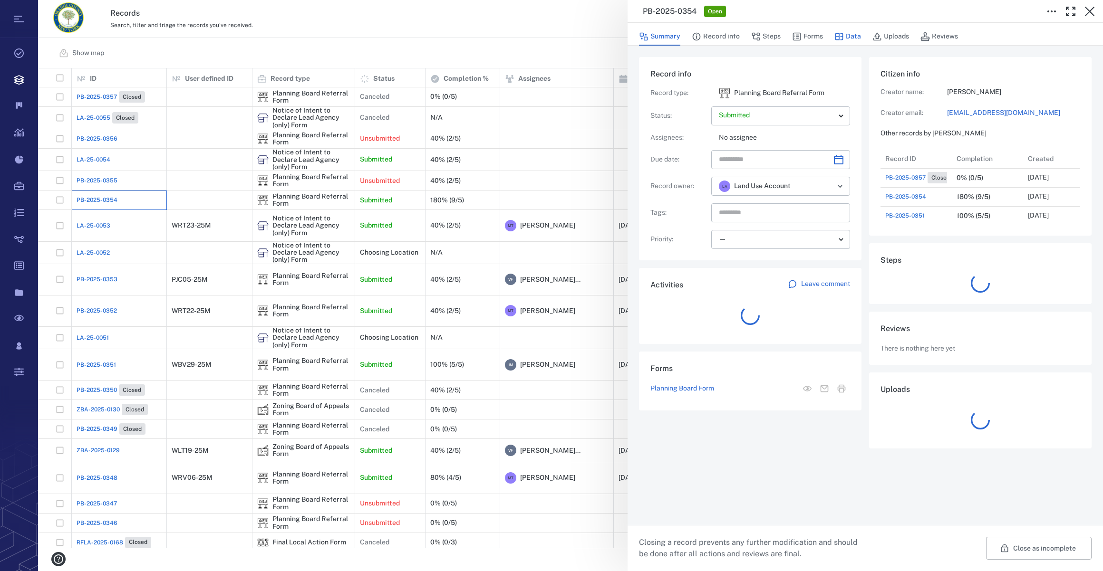
scroll to position [494, 183]
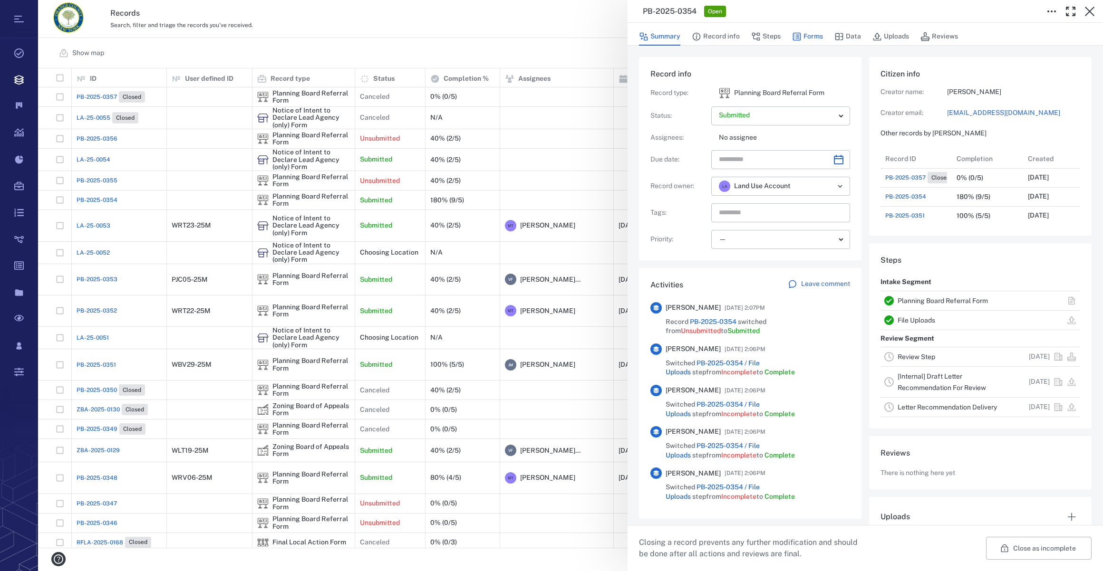
click at [803, 38] on button "Forms" at bounding box center [807, 37] width 31 height 18
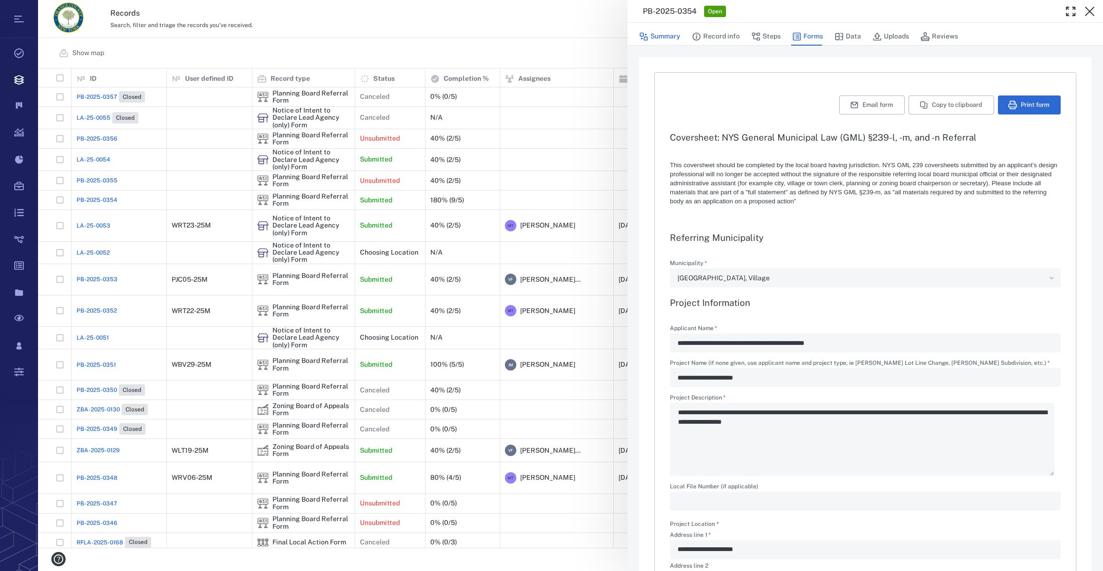
click at [662, 37] on button "Summary" at bounding box center [659, 37] width 41 height 18
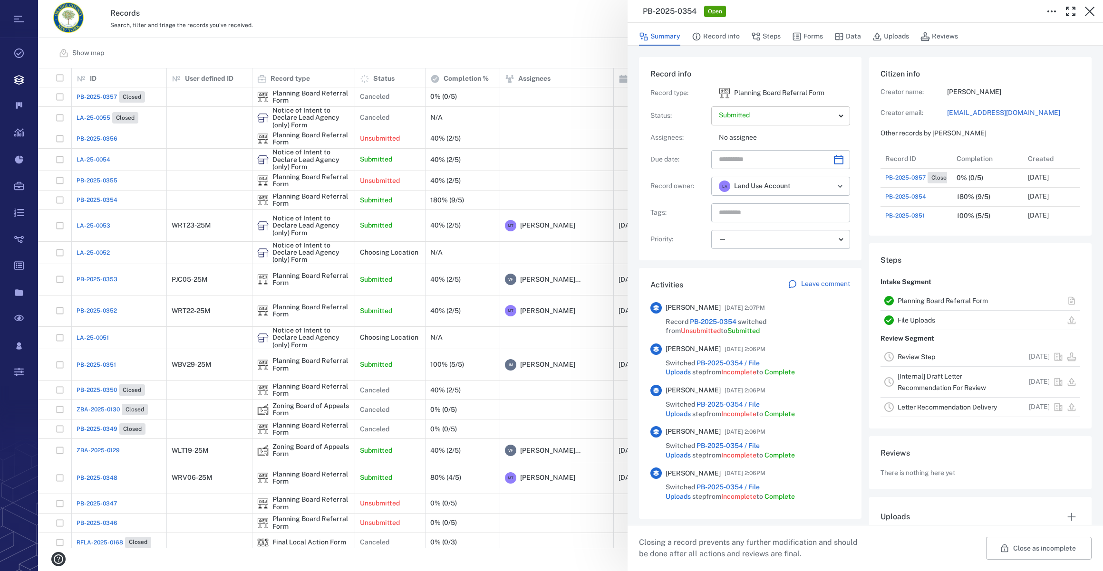
scroll to position [494, 183]
click at [838, 116] on body "Tasks Records Boards Dashboard Reports Record types Guide steps Rules Form buil…" at bounding box center [551, 285] width 1103 height 571
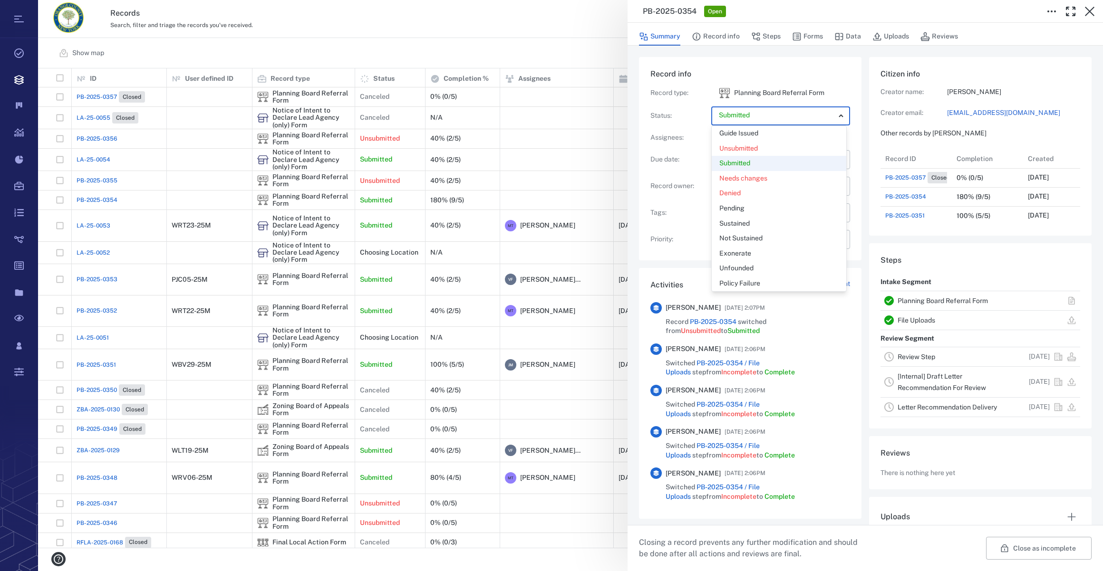
click at [576, 12] on div at bounding box center [551, 285] width 1103 height 571
click at [835, 162] on icon "Choose date" at bounding box center [838, 159] width 11 height 11
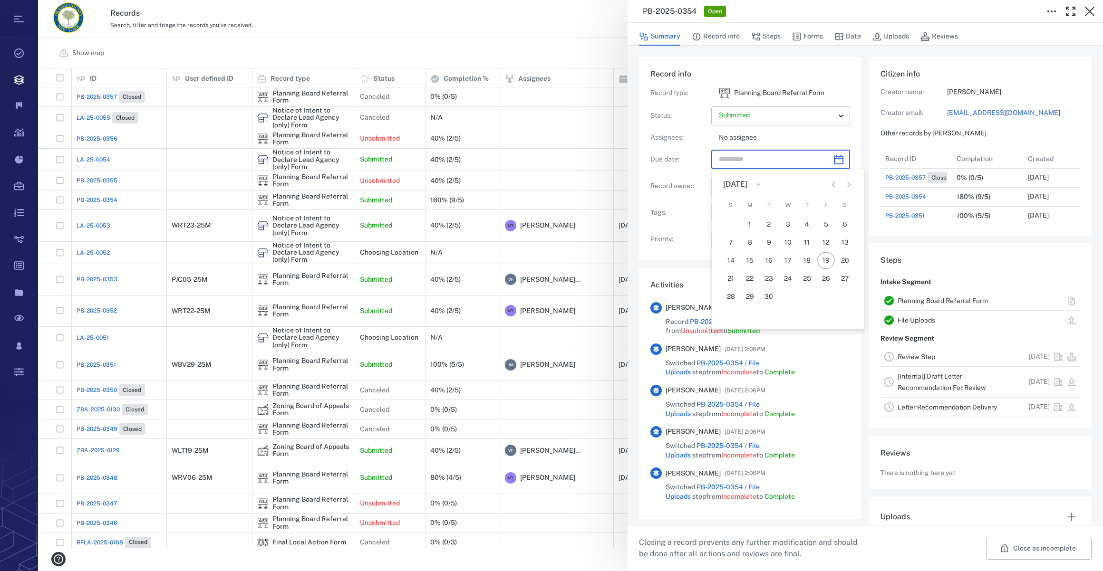
click at [846, 182] on icon "Next month" at bounding box center [848, 184] width 11 height 11
click at [730, 276] on button "19" at bounding box center [730, 278] width 17 height 17
type input "**********"
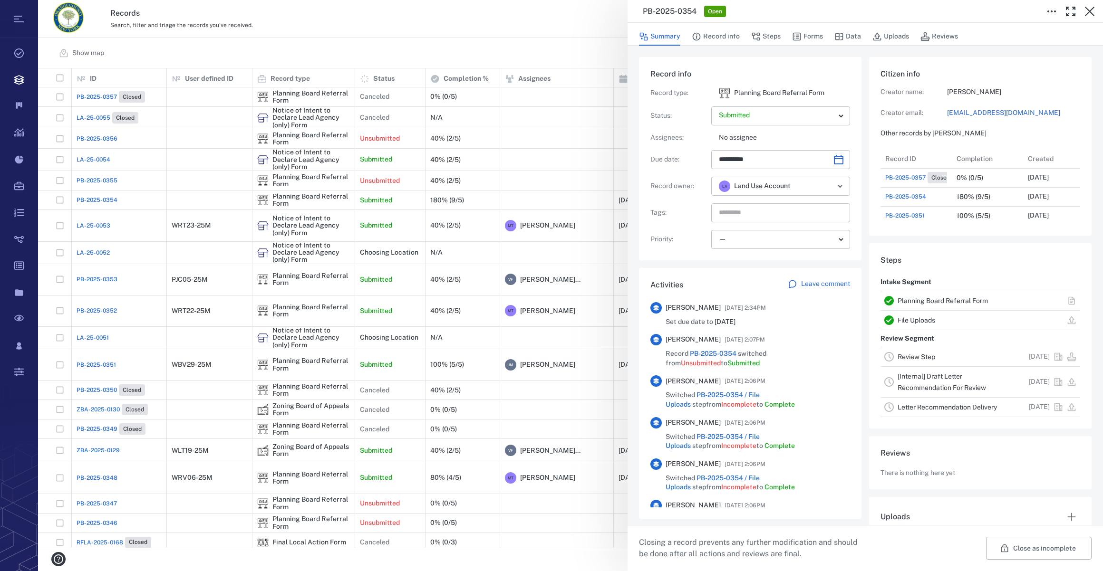
click at [838, 187] on icon "Open" at bounding box center [839, 186] width 11 height 11
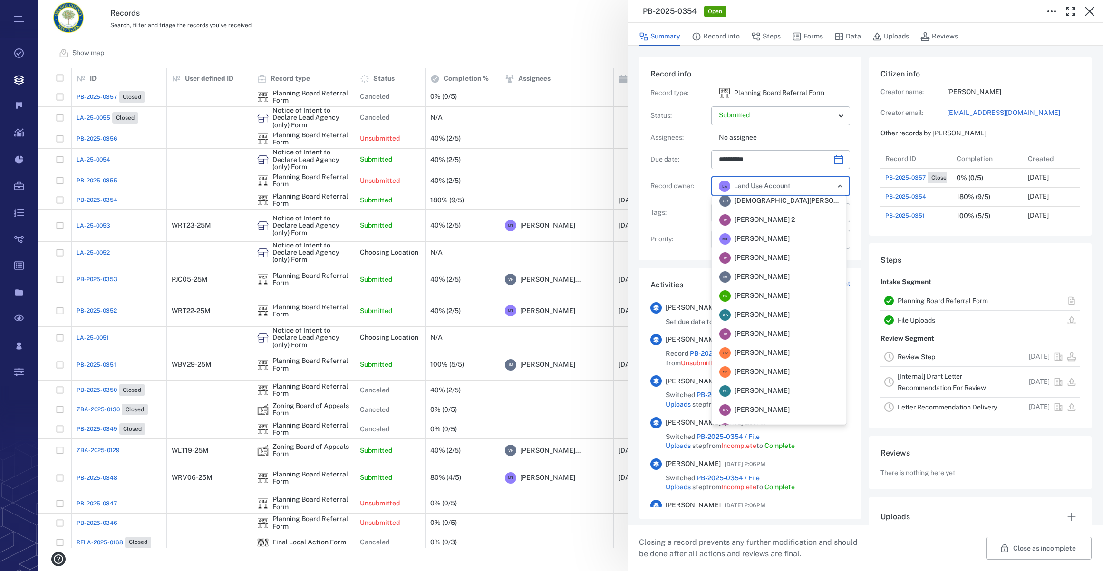
scroll to position [3, 0]
click at [765, 301] on span "Jennifer MacLeod" at bounding box center [761, 298] width 55 height 10
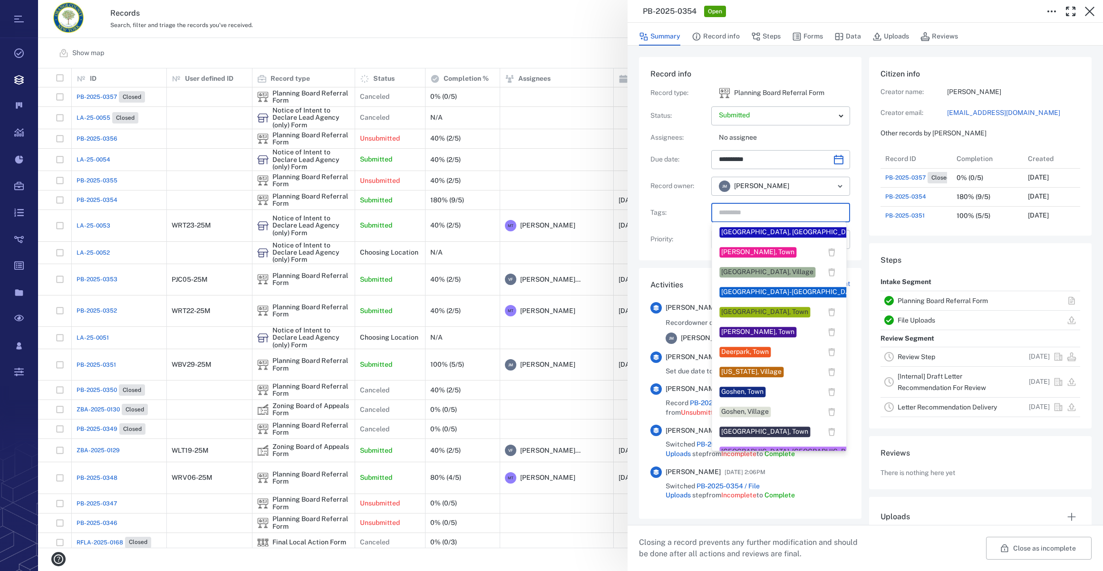
click at [767, 212] on input "text" at bounding box center [770, 212] width 104 height 13
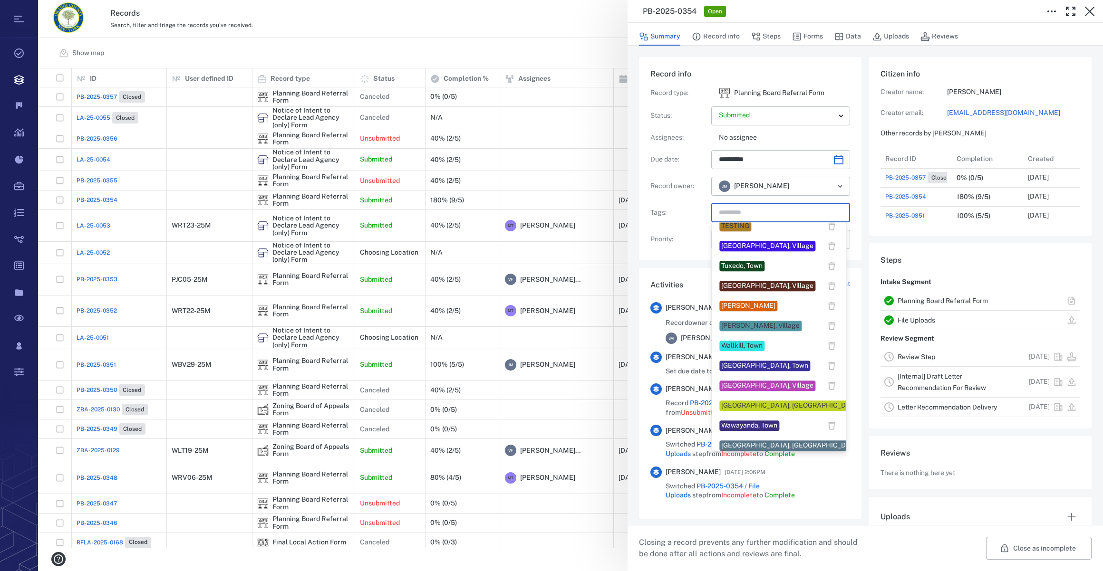
scroll to position [789, 0]
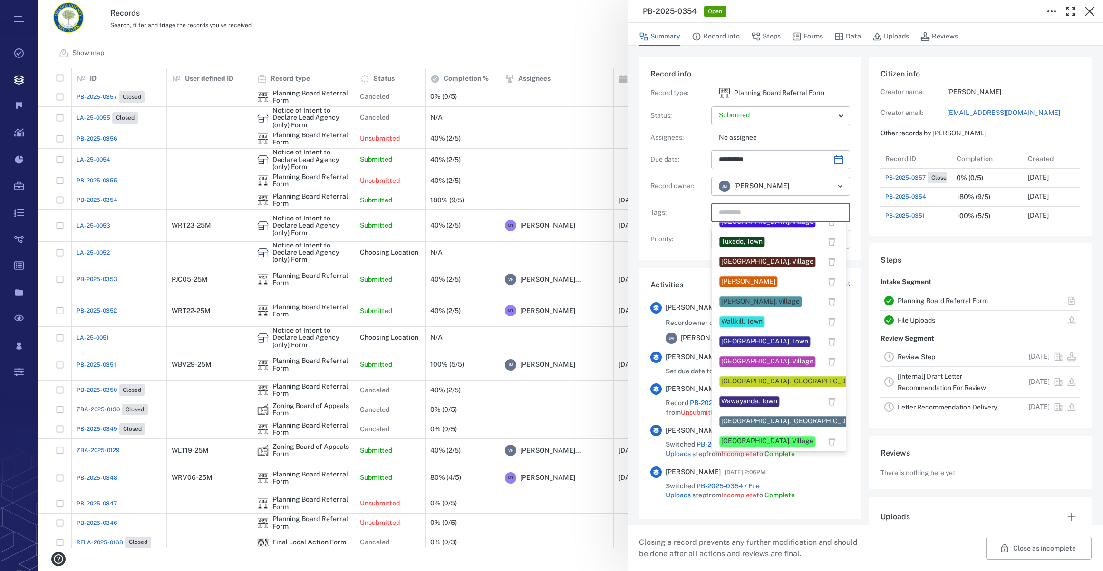
click at [731, 445] on div "Woodbury, Village" at bounding box center [767, 442] width 92 height 10
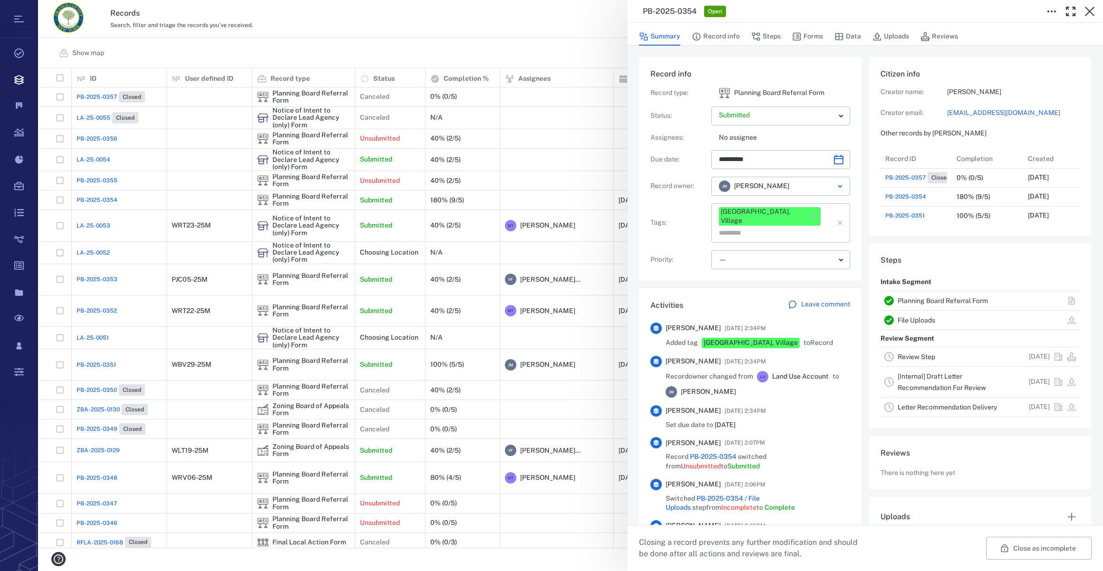
click at [814, 227] on input "text" at bounding box center [770, 233] width 104 height 13
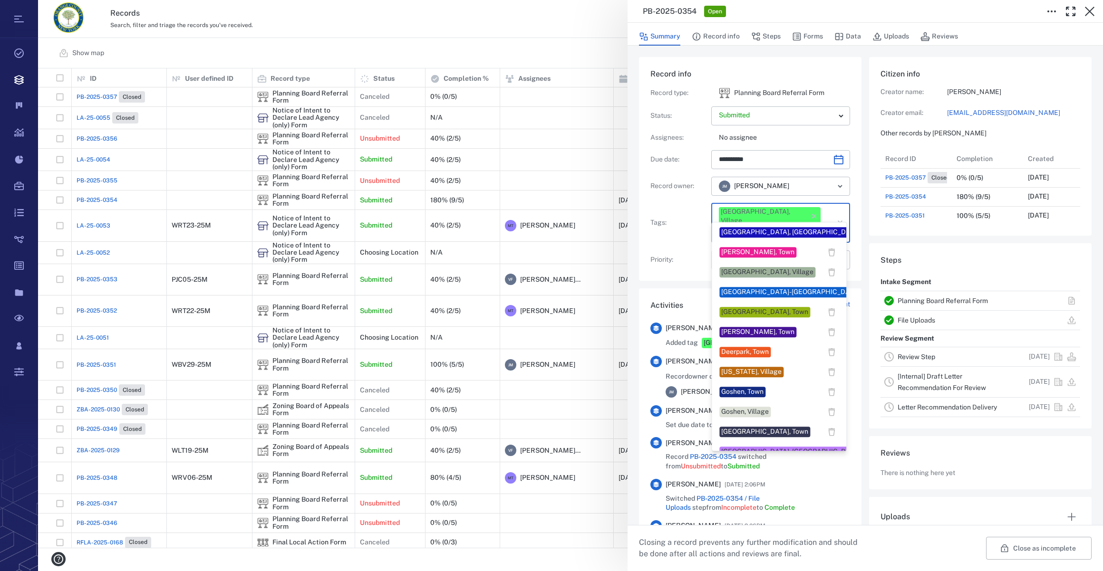
scroll to position [259, 0]
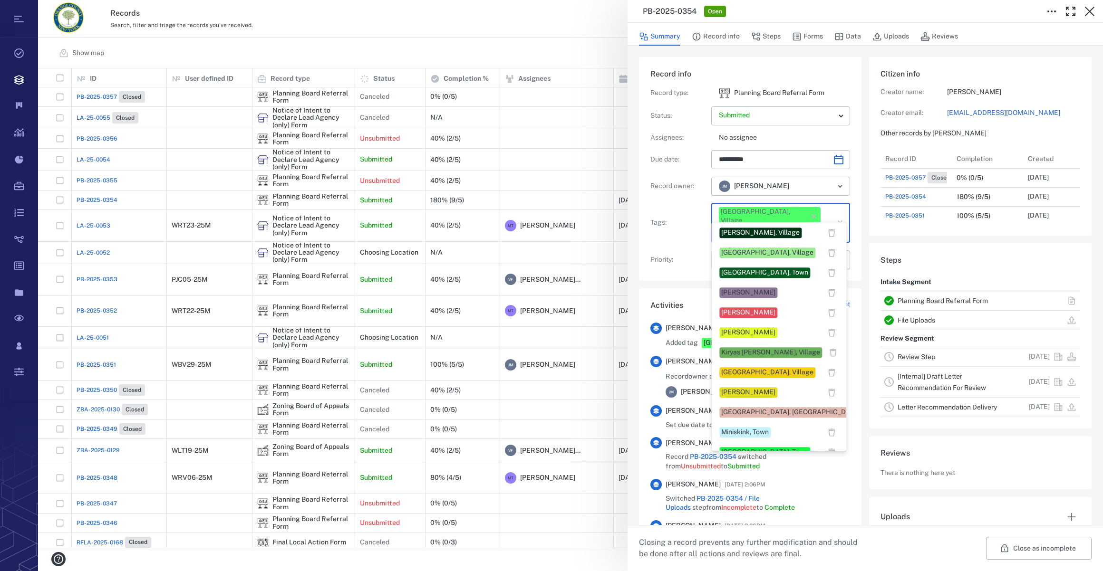
click at [732, 290] on div "Jennifer MacLeod" at bounding box center [748, 293] width 54 height 10
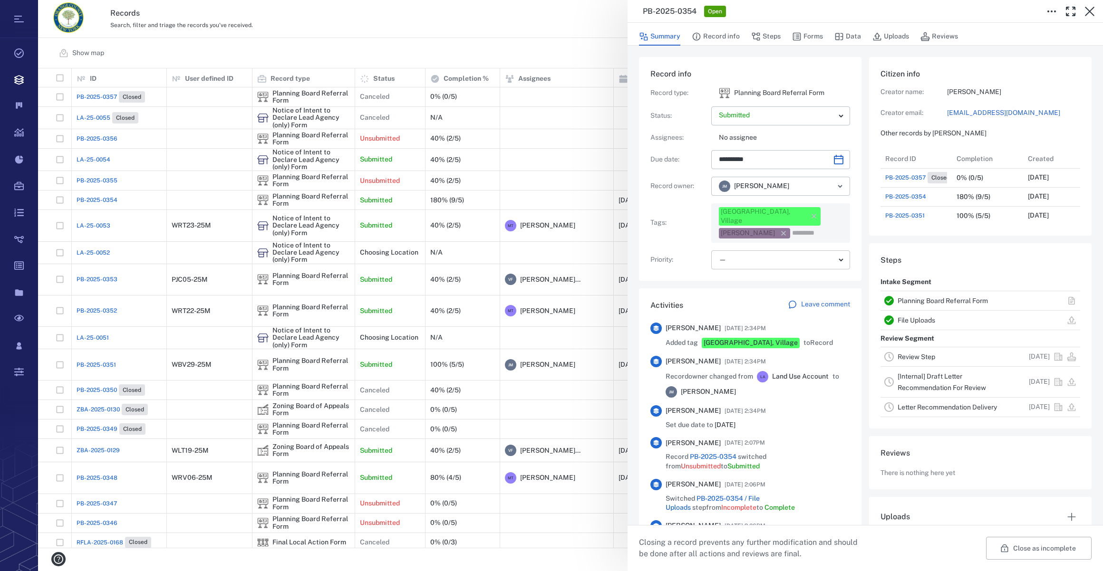
click at [737, 247] on body "Tasks Records Boards Dashboard Reports Record types Guide steps Rules Form buil…" at bounding box center [551, 285] width 1103 height 571
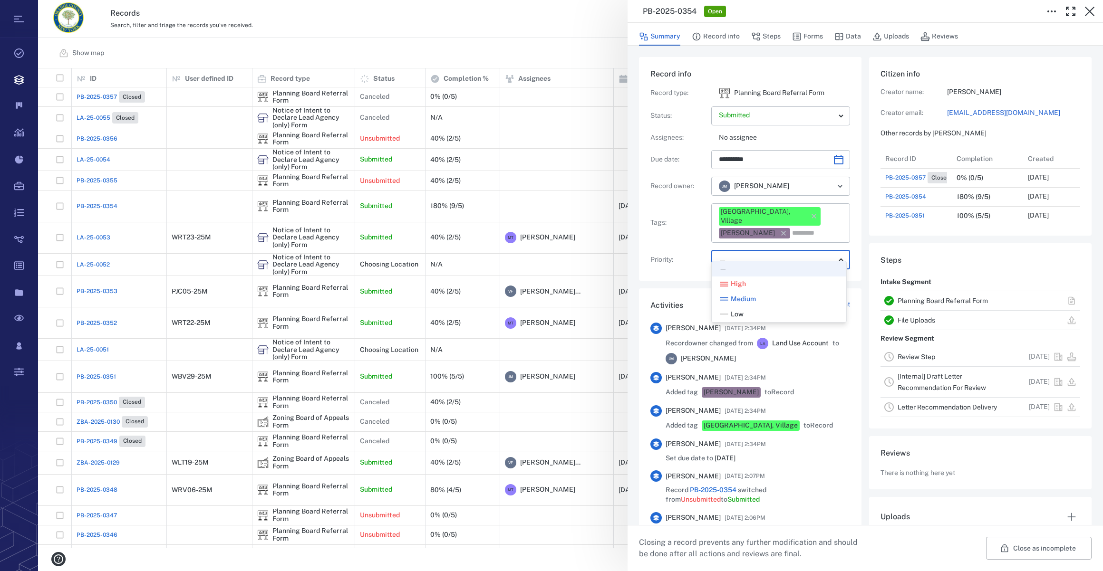
click at [733, 319] on span "Low" at bounding box center [737, 315] width 13 height 10
type input "**"
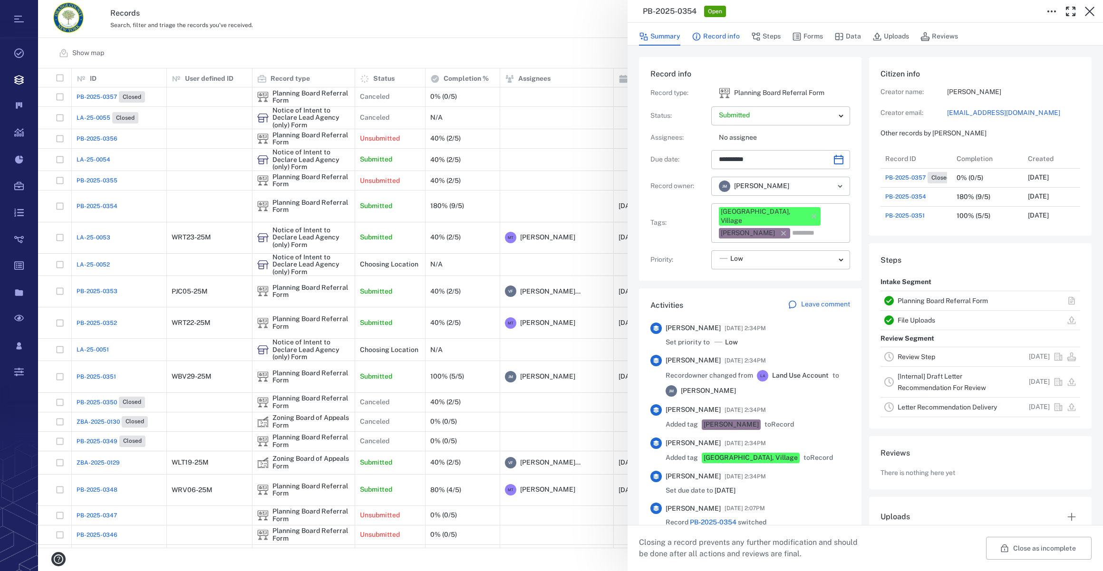
click at [706, 36] on button "Record info" at bounding box center [716, 37] width 48 height 18
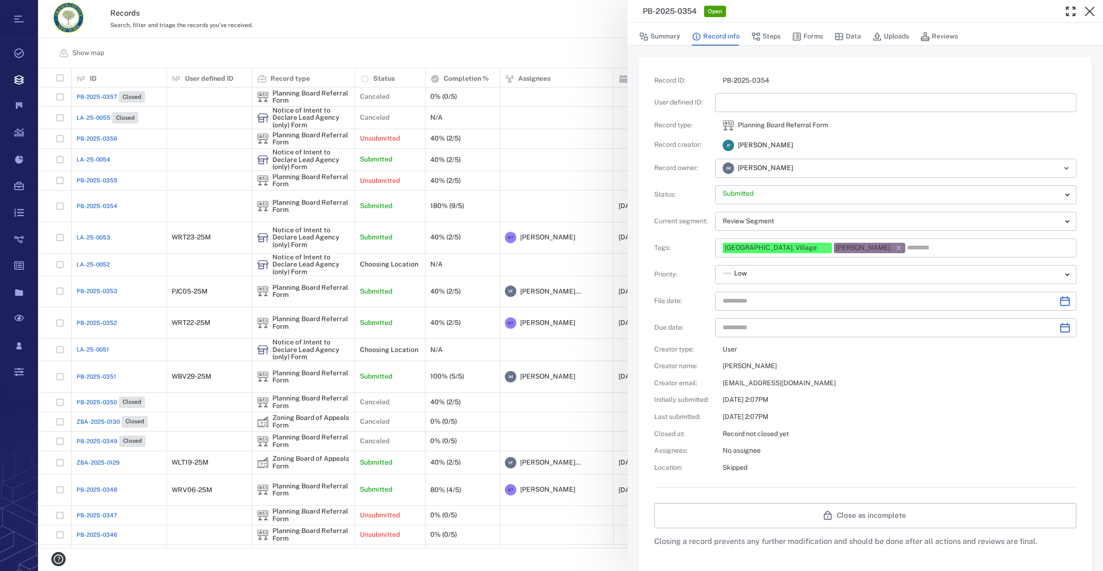
type input "**********"
click at [796, 34] on icon "button" at bounding box center [797, 37] width 10 height 10
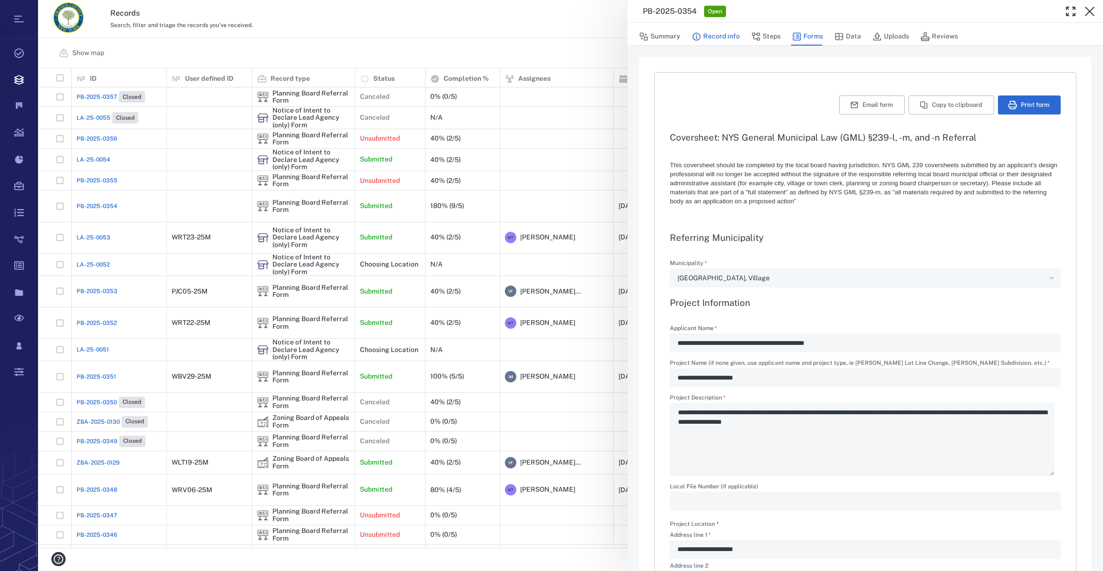
type textarea "*"
click at [727, 38] on button "Record info" at bounding box center [716, 37] width 48 height 18
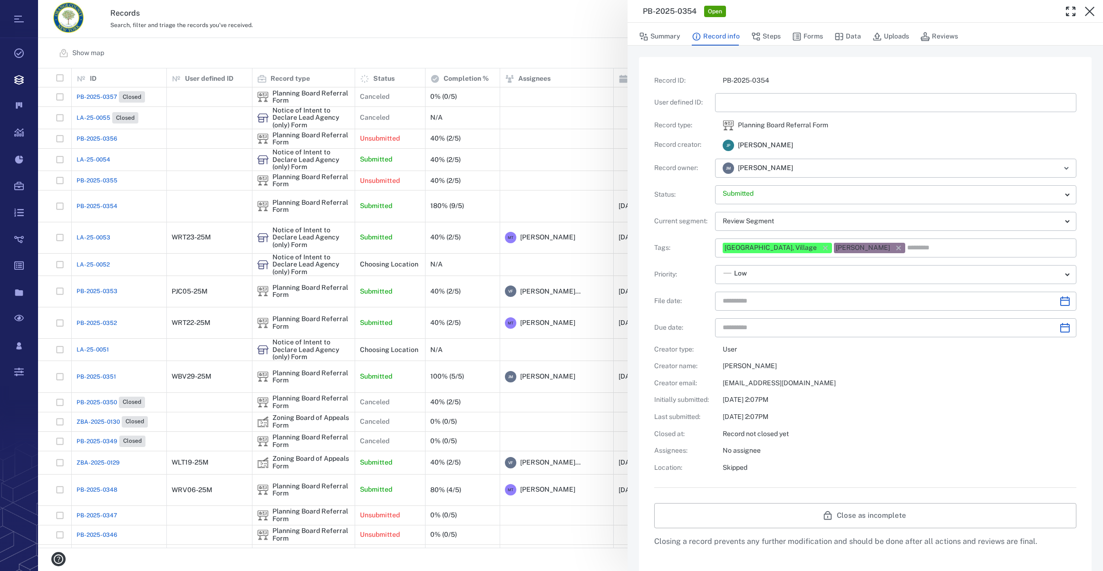
type input "**********"
click at [734, 108] on input "text" at bounding box center [896, 102] width 346 height 19
type input "*********"
click at [1059, 299] on icon "Choose date" at bounding box center [1064, 301] width 11 height 11
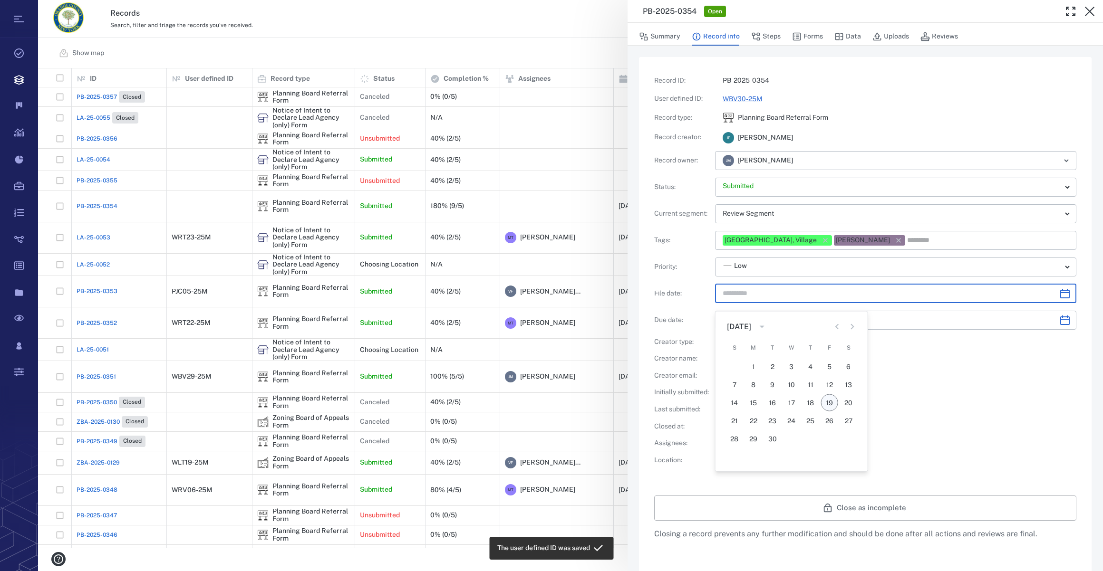
click at [827, 400] on button "19" at bounding box center [829, 403] width 17 height 17
type input "**********"
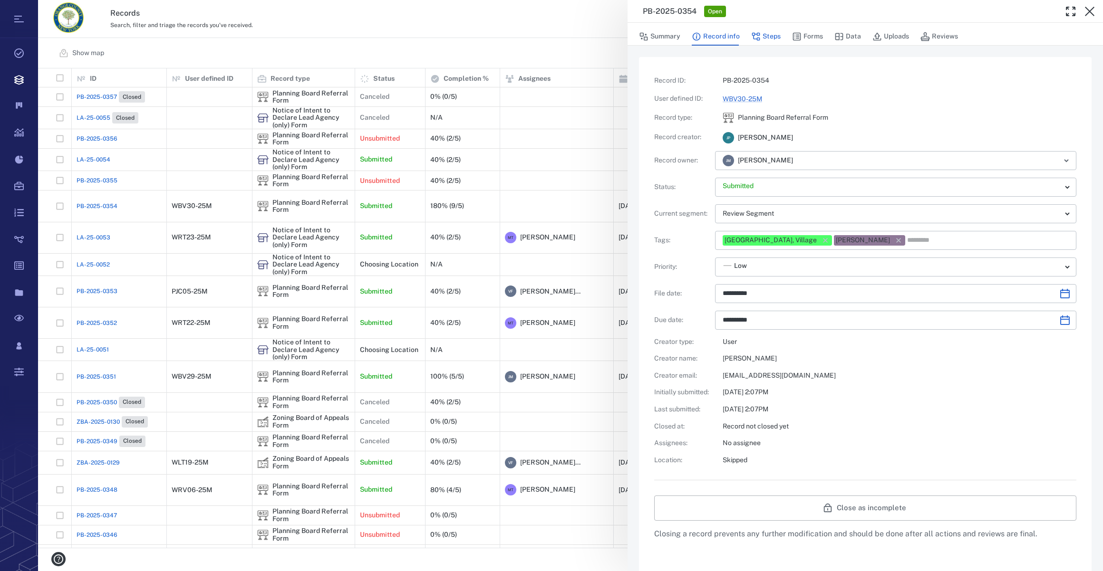
click at [773, 38] on button "Steps" at bounding box center [765, 37] width 29 height 18
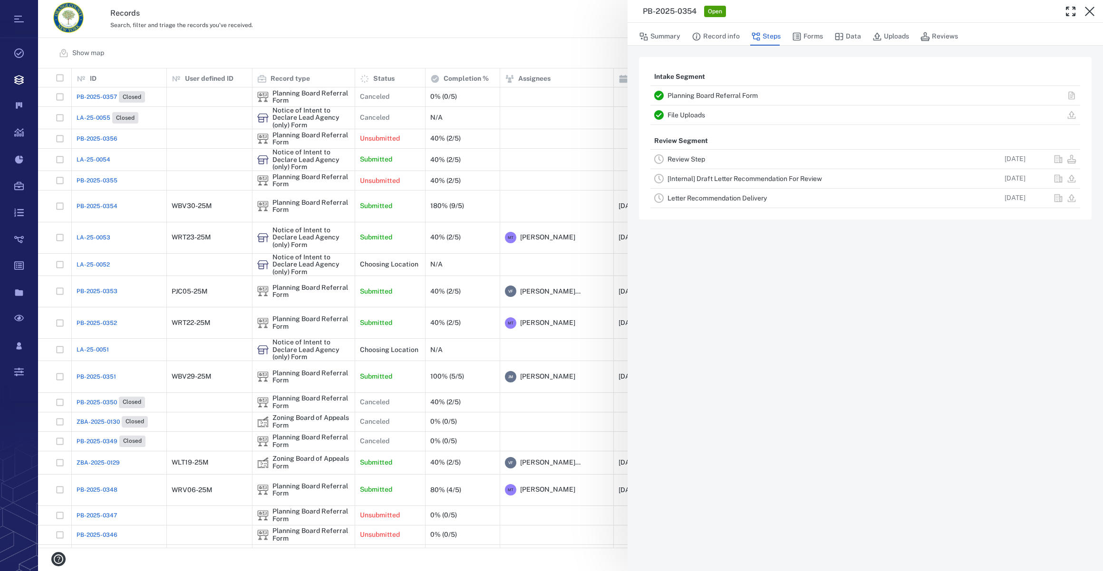
click at [674, 163] on div "Review Step" at bounding box center [806, 159] width 279 height 11
click at [676, 158] on link "Review Step" at bounding box center [686, 159] width 38 height 8
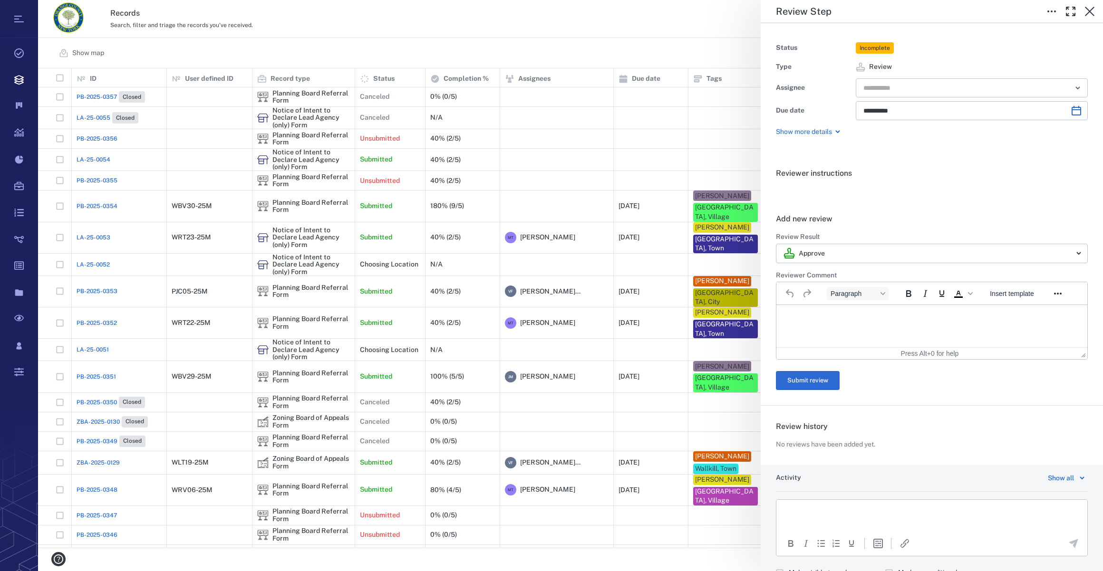
click at [917, 88] on input "text" at bounding box center [960, 87] width 197 height 13
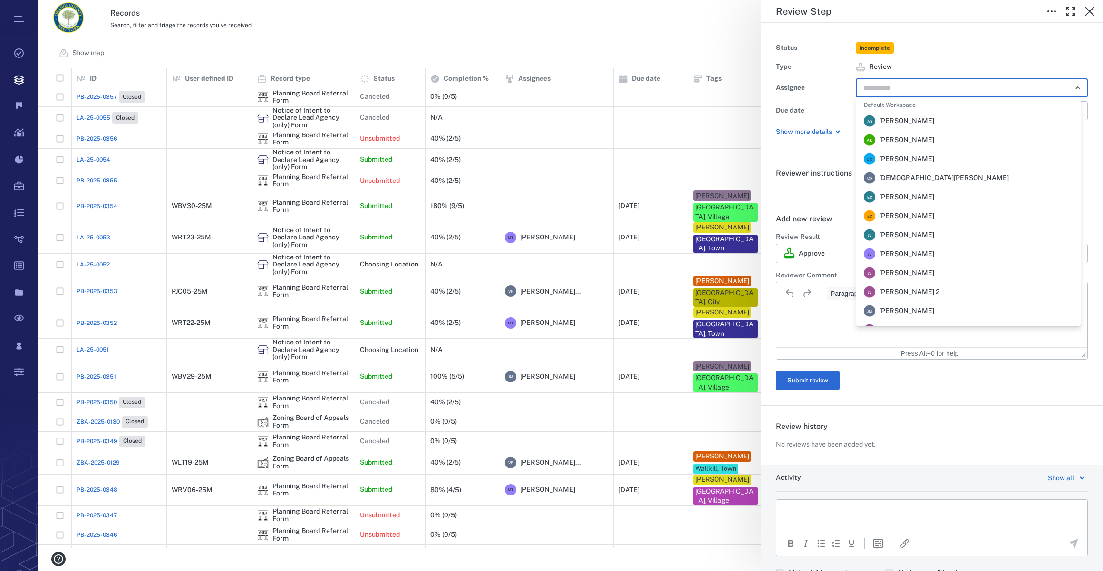
click at [918, 314] on span "Jennifer MacLeod" at bounding box center [906, 312] width 55 height 10
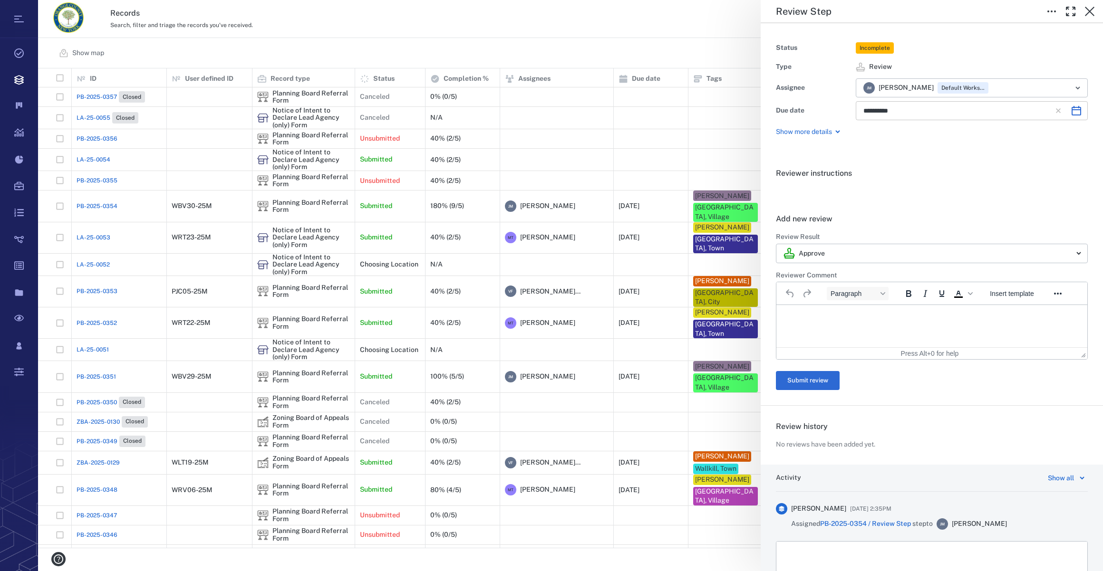
click at [1071, 114] on icon "Choose date, selected date is Nov 3, 2025" at bounding box center [1076, 110] width 11 height 11
click at [978, 135] on icon "Previous month" at bounding box center [977, 135] width 11 height 11
click at [878, 232] on button "19" at bounding box center [875, 230] width 17 height 17
type input "**********"
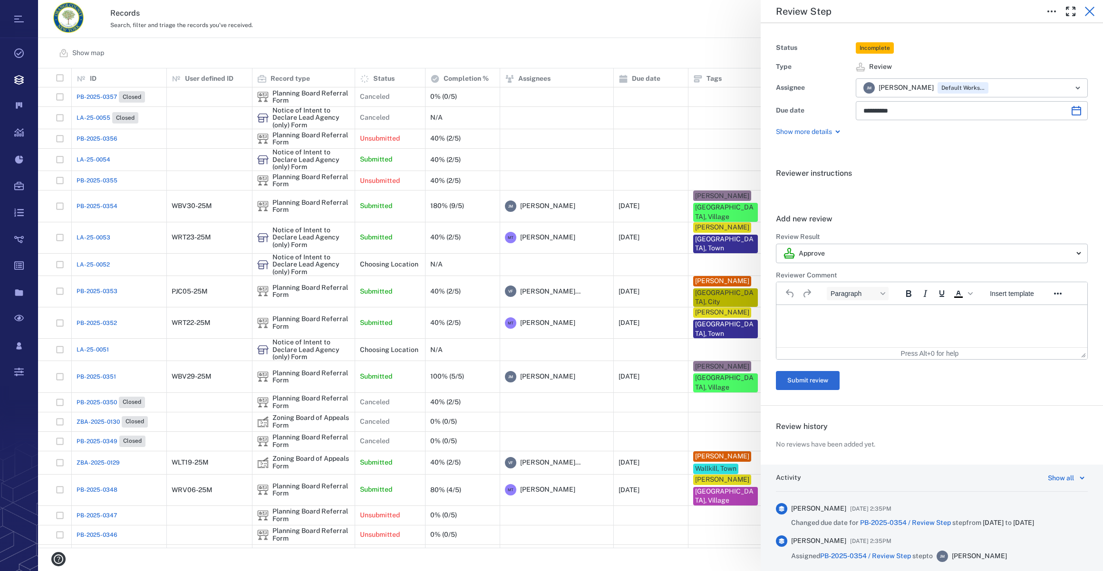
click at [1093, 17] on button "button" at bounding box center [1089, 11] width 19 height 19
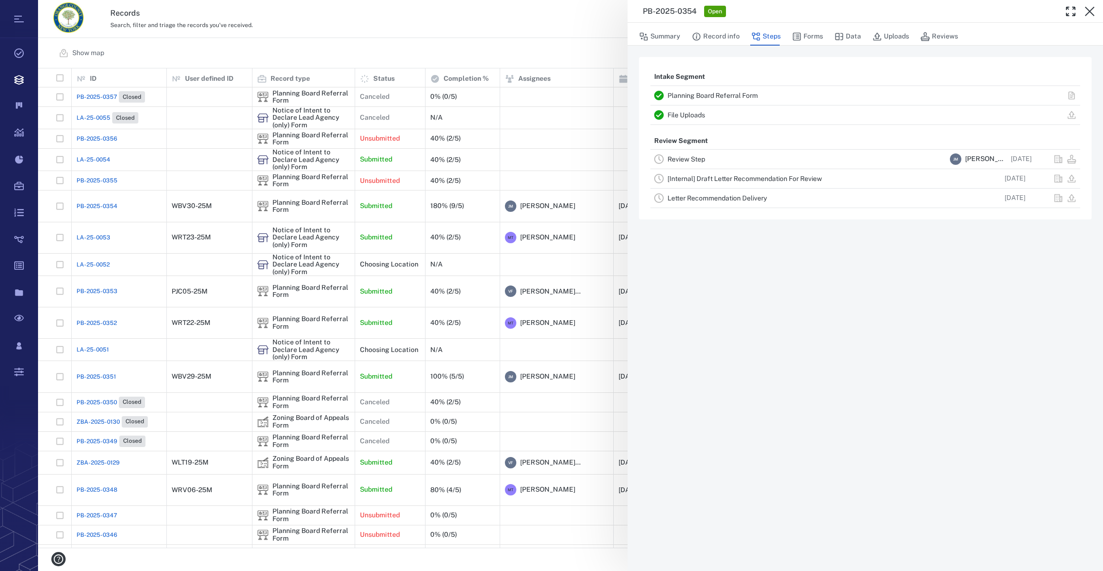
click at [1093, 17] on button "button" at bounding box center [1089, 11] width 19 height 19
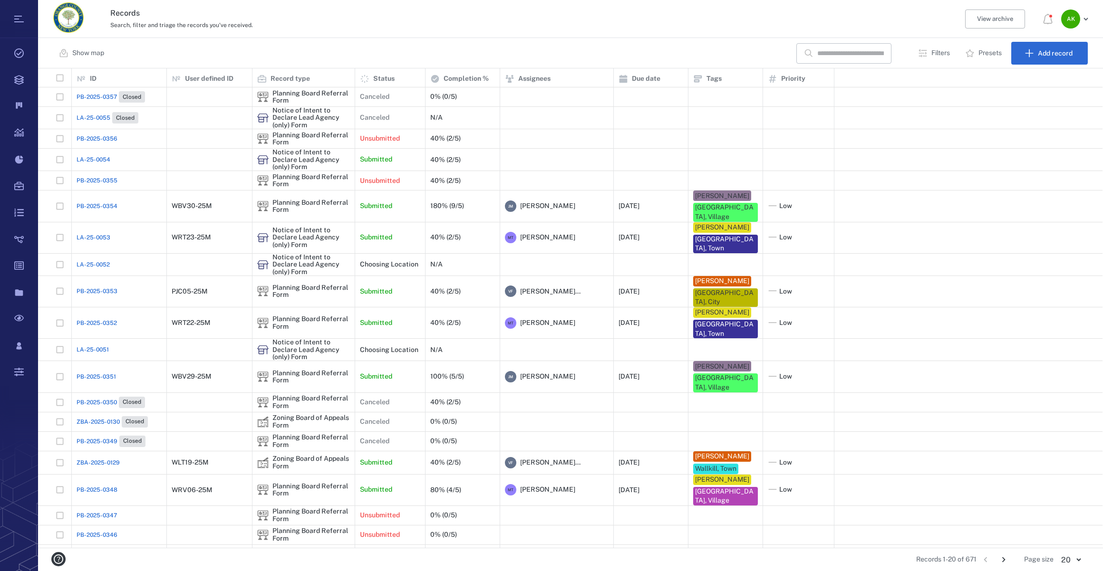
scroll to position [473, 1058]
click at [90, 202] on span "PB-2025-0354" at bounding box center [97, 206] width 41 height 9
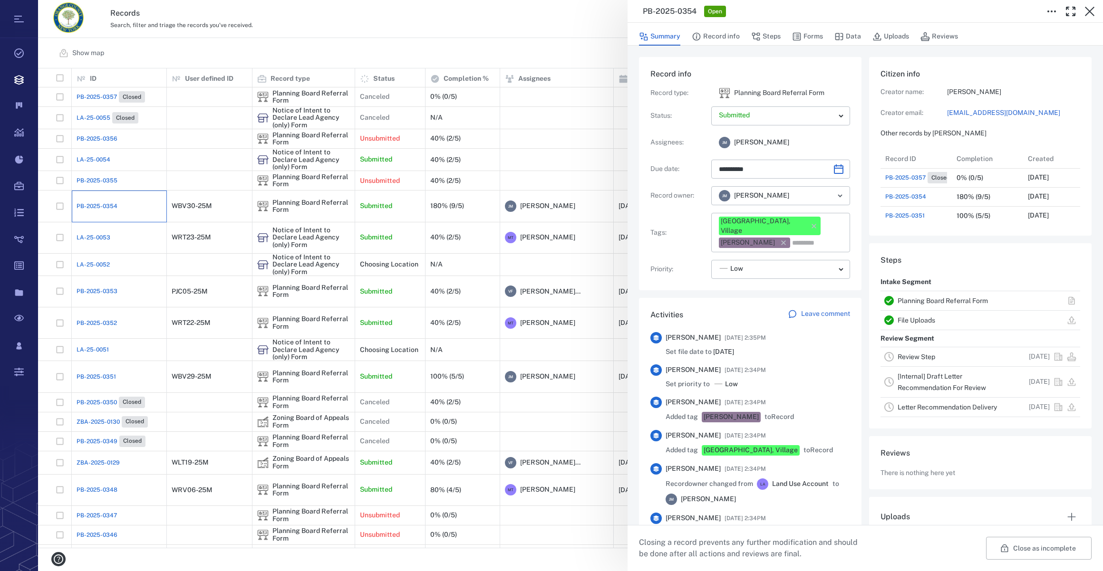
type input "**********"
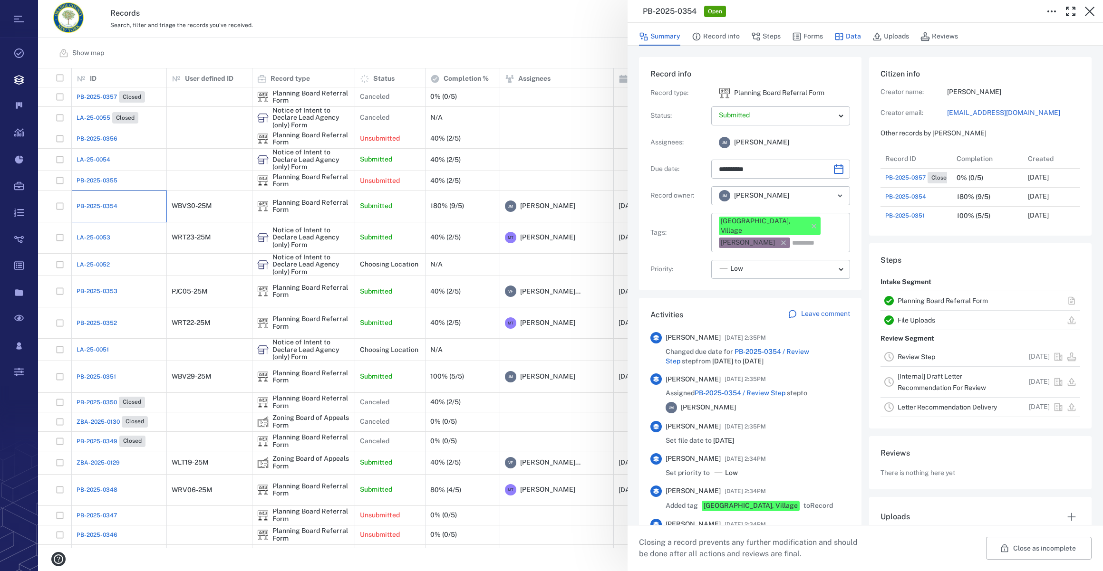
scroll to position [494, 183]
click at [815, 38] on button "Forms" at bounding box center [807, 37] width 31 height 18
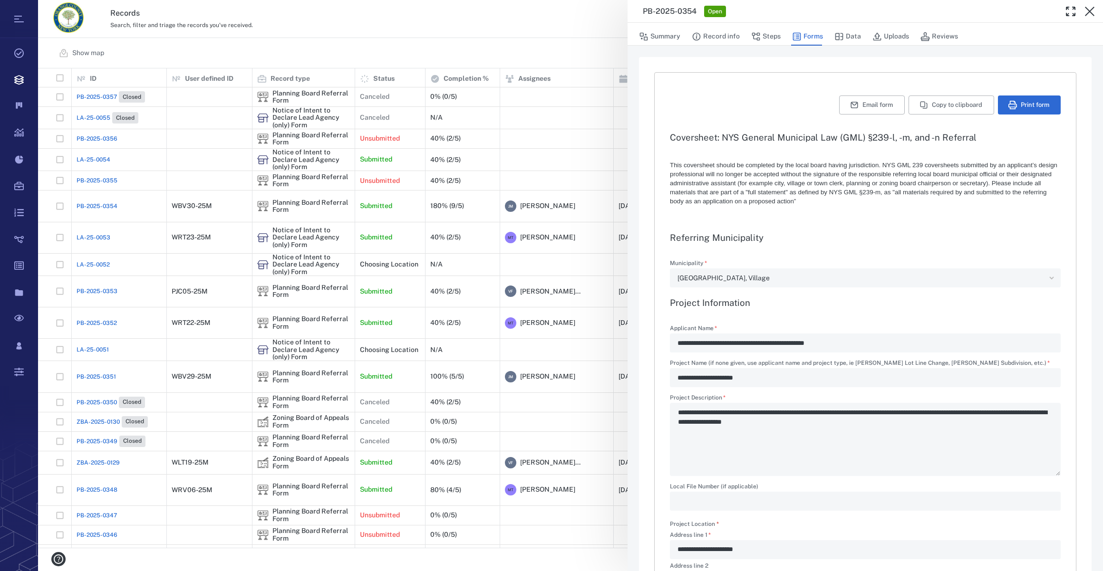
type textarea "*"
click at [889, 30] on button "Uploads" at bounding box center [890, 37] width 37 height 18
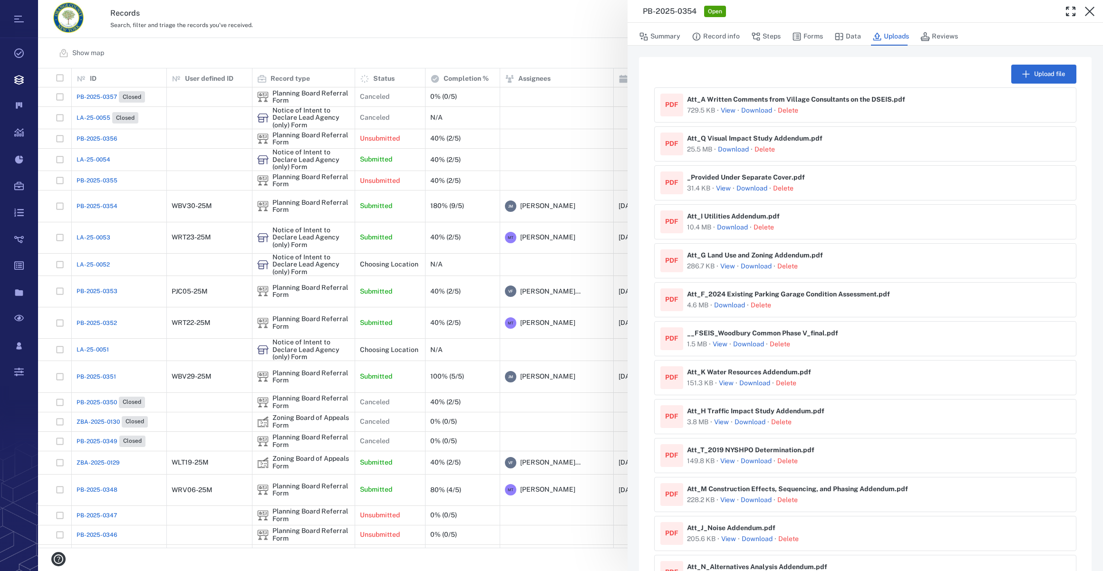
drag, startPoint x: 758, startPoint y: 381, endPoint x: 751, endPoint y: 341, distance: 40.5
click at [730, 107] on button "View" at bounding box center [728, 111] width 15 height 10
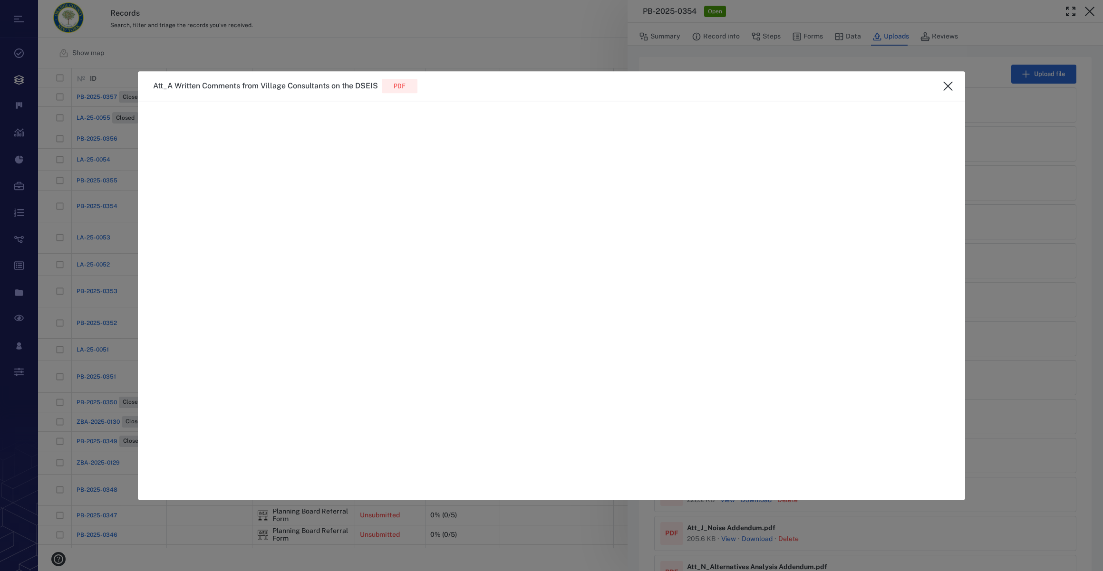
click at [944, 83] on icon "close" at bounding box center [947, 85] width 11 height 11
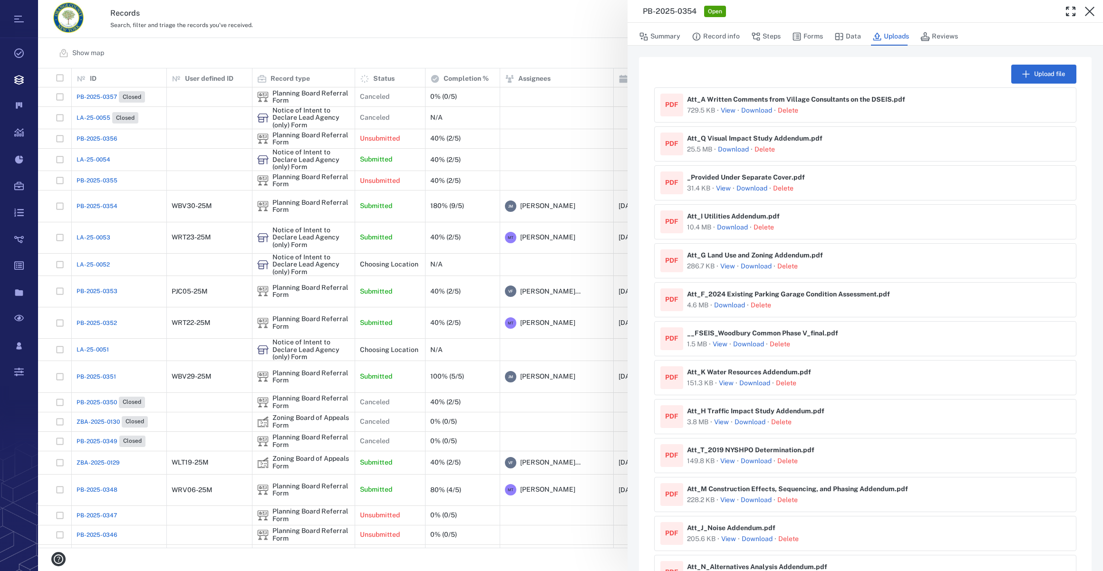
click at [744, 105] on div "Download · Delete" at bounding box center [769, 110] width 57 height 11
click at [750, 109] on link "Download" at bounding box center [756, 111] width 31 height 10
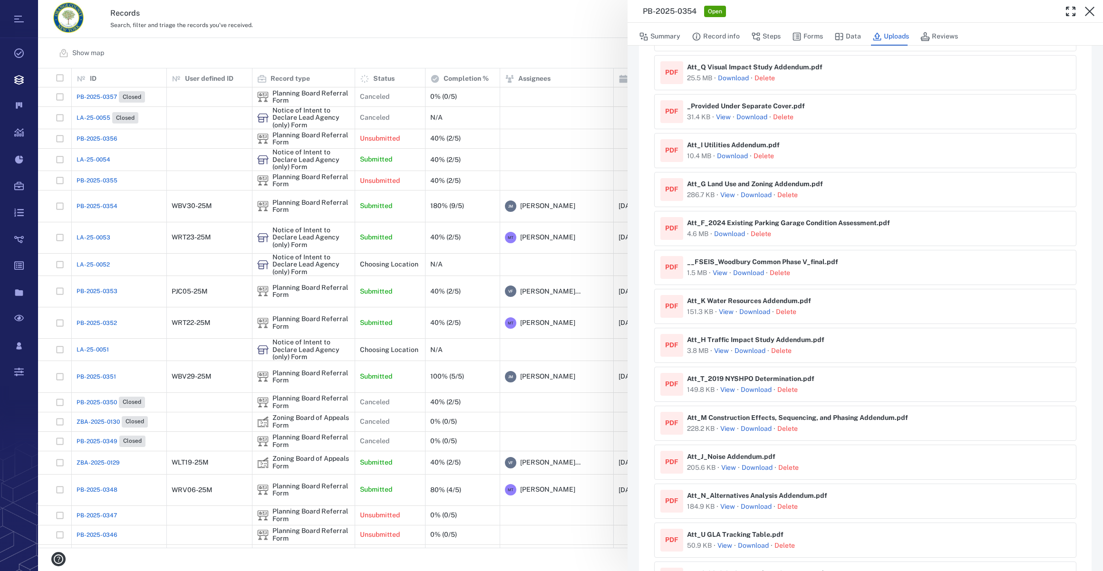
scroll to position [216, 0]
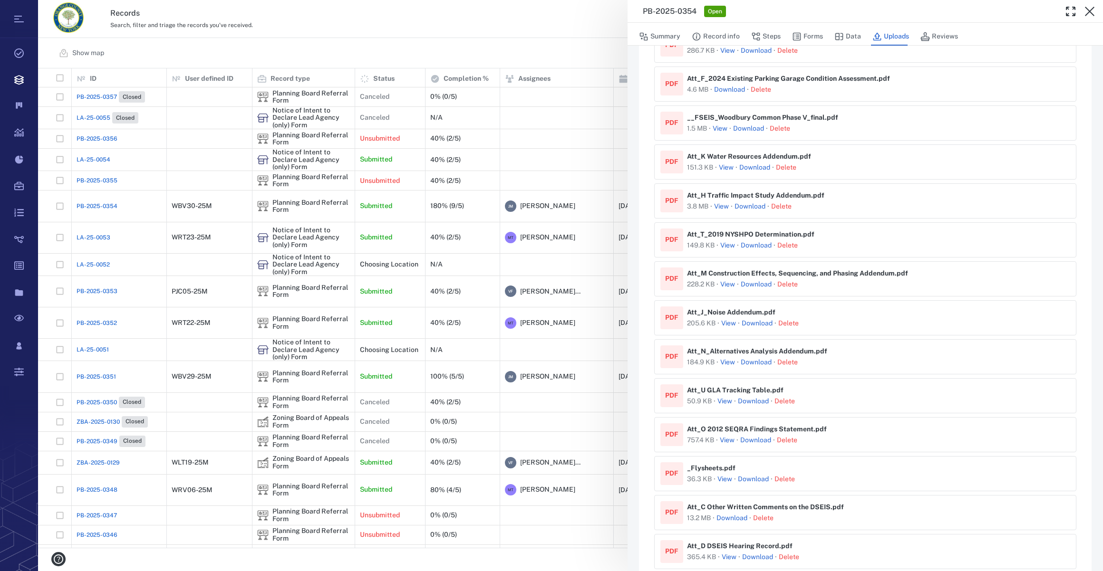
drag, startPoint x: 739, startPoint y: 244, endPoint x: 749, endPoint y: 242, distance: 10.7
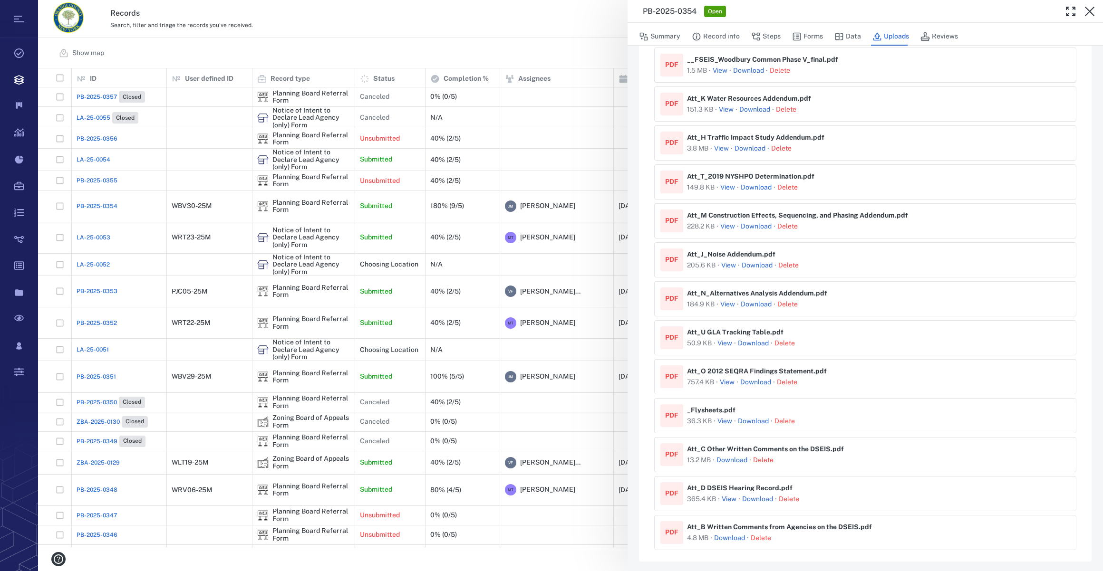
click at [735, 558] on div "Upload file PDF Att_A Written Comments from Village Consultants on the DSEIS . …" at bounding box center [865, 172] width 453 height 779
click at [735, 534] on link "Download" at bounding box center [729, 539] width 31 height 10
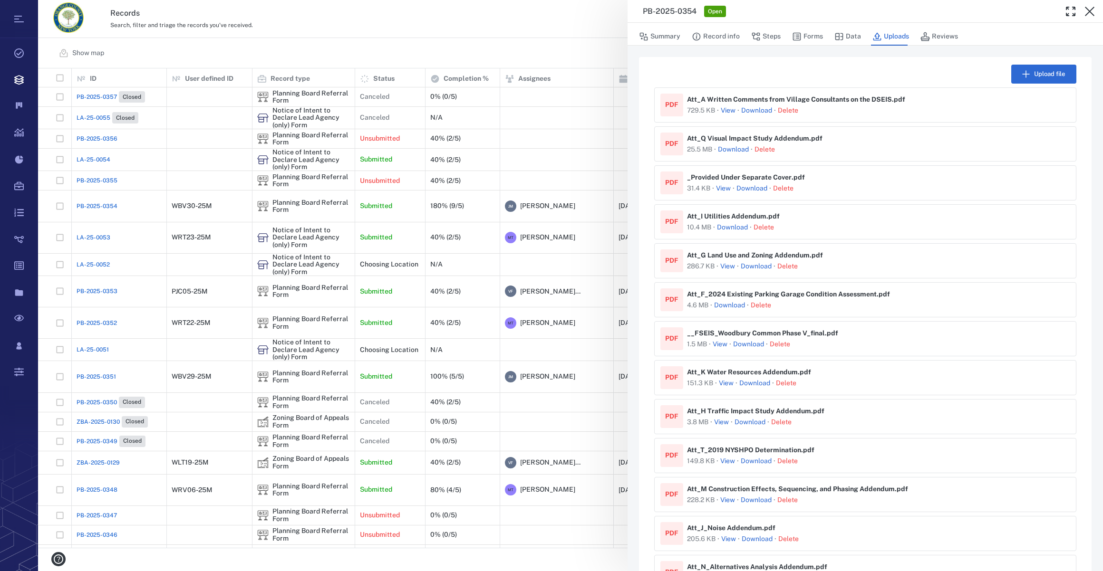
scroll to position [0, 0]
click at [733, 149] on link "Download" at bounding box center [733, 150] width 31 height 10
click at [727, 226] on link "Download" at bounding box center [732, 228] width 31 height 10
click at [737, 301] on link "Download" at bounding box center [729, 306] width 31 height 10
click at [712, 36] on button "Record info" at bounding box center [716, 37] width 48 height 18
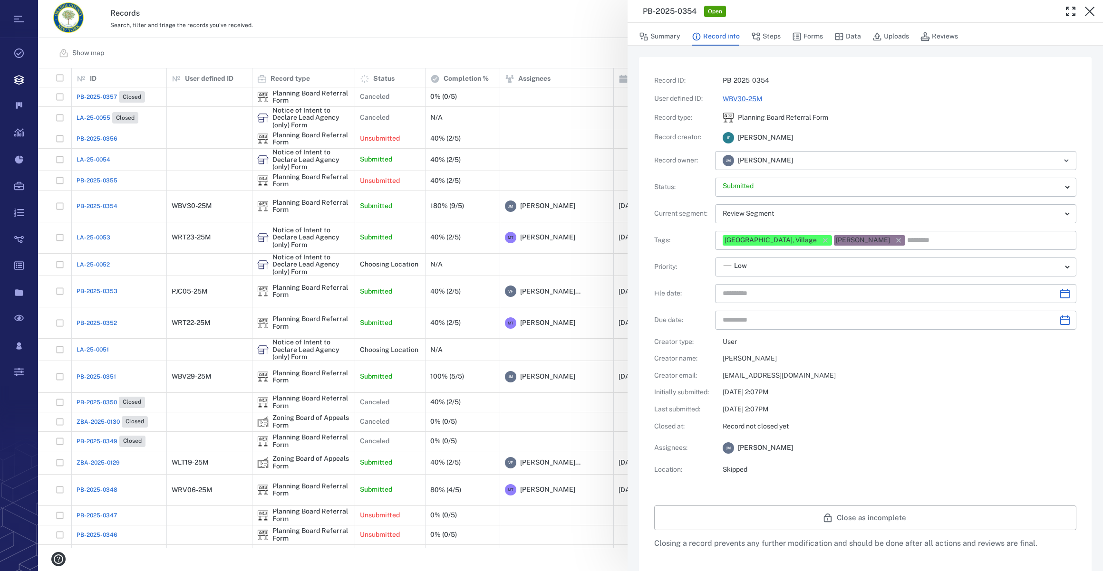
type input "**********"
click at [807, 38] on button "Forms" at bounding box center [807, 37] width 31 height 18
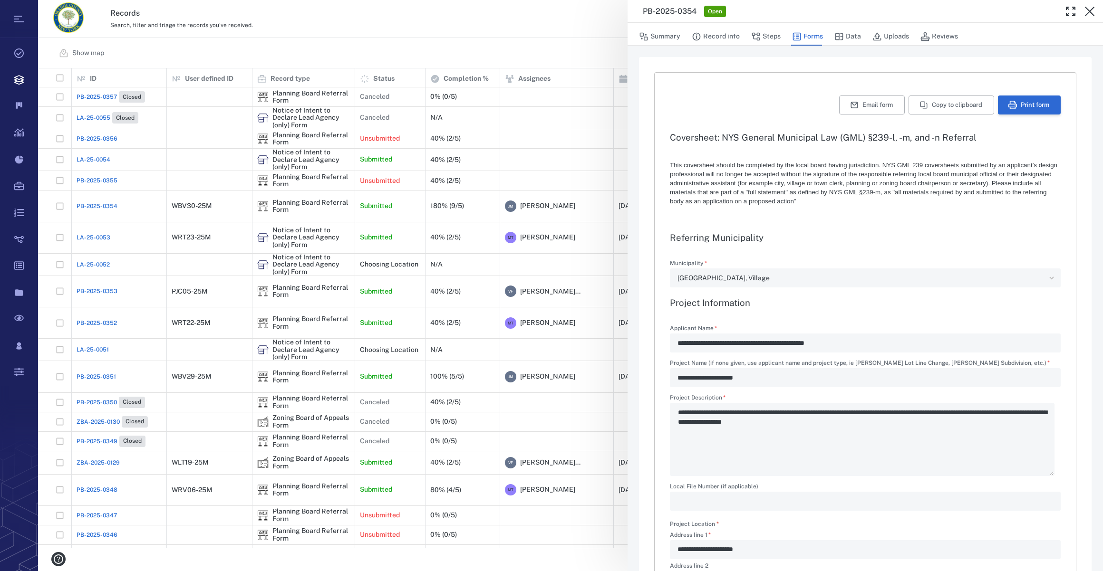
type textarea "*"
click at [1022, 101] on button "Print form" at bounding box center [1029, 105] width 63 height 19
drag, startPoint x: 1093, startPoint y: 10, endPoint x: 1079, endPoint y: 14, distance: 14.9
click at [1093, 10] on icon "button" at bounding box center [1089, 11] width 11 height 11
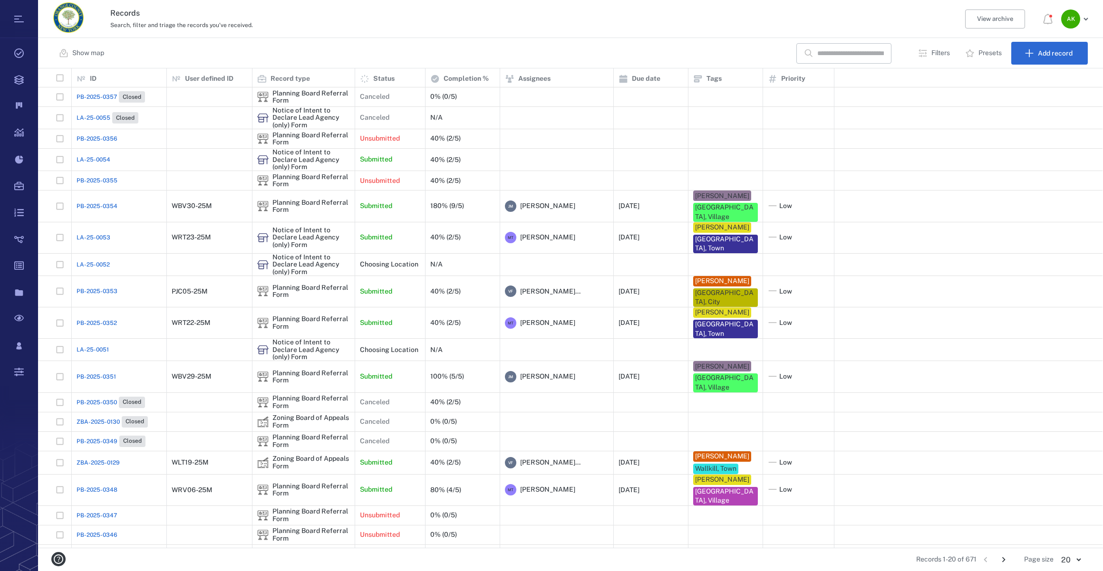
click at [108, 158] on span "LA-25-0054" at bounding box center [94, 159] width 34 height 9
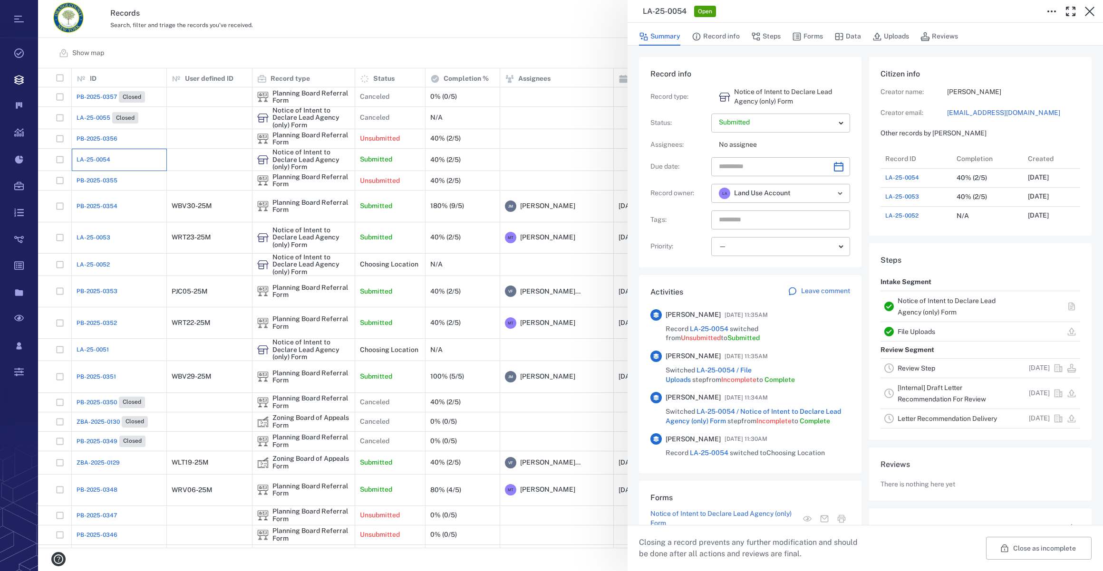
scroll to position [7, 7]
click at [729, 36] on button "Record info" at bounding box center [716, 37] width 48 height 18
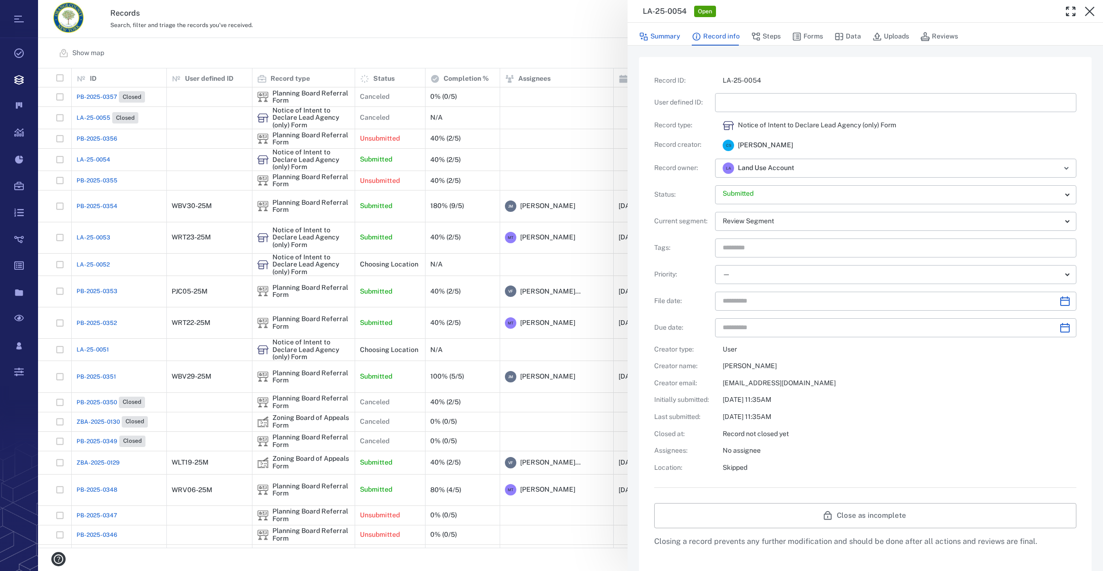
click at [673, 38] on button "Summary" at bounding box center [659, 37] width 41 height 18
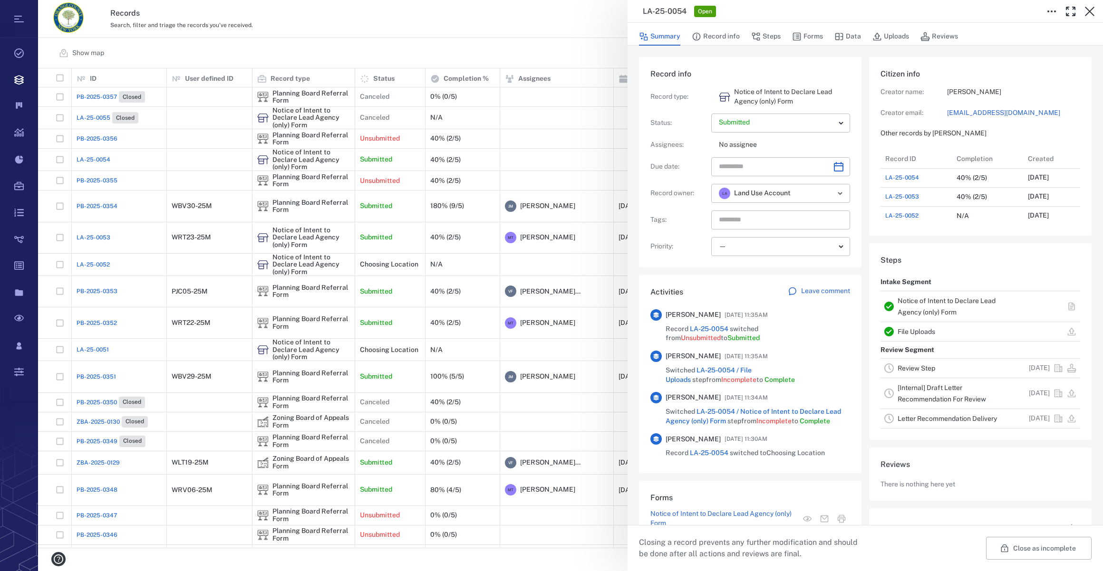
scroll to position [494, 183]
click at [810, 31] on button "Forms" at bounding box center [807, 37] width 31 height 18
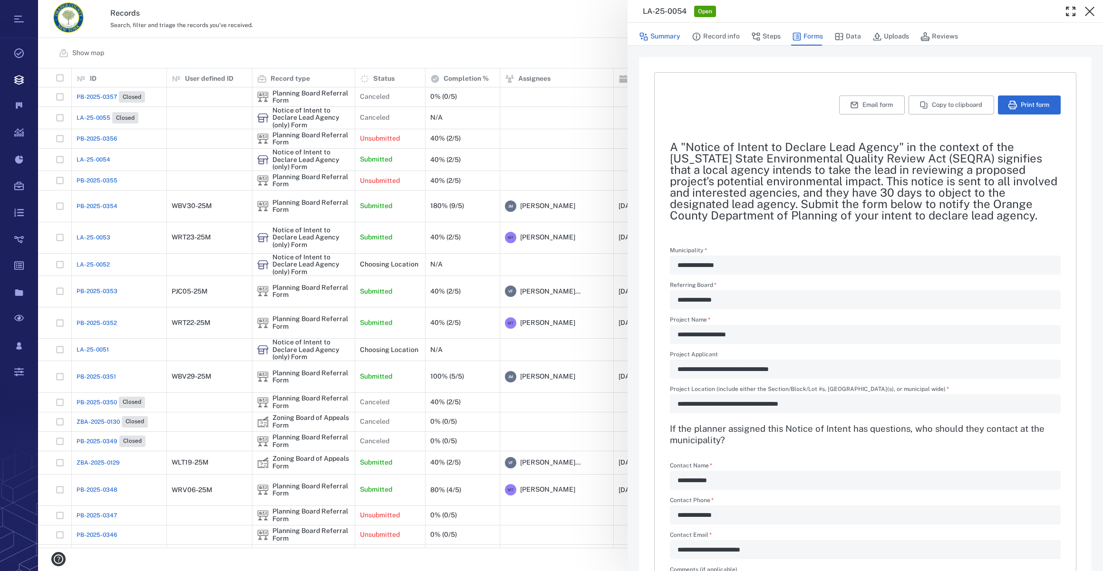
click at [656, 35] on button "Summary" at bounding box center [659, 37] width 41 height 18
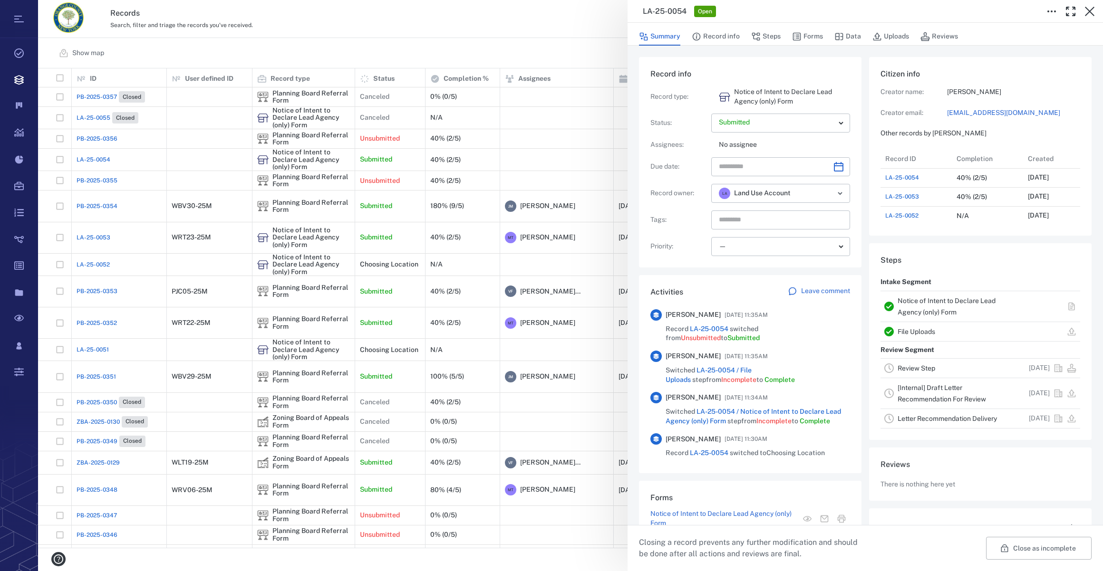
scroll to position [494, 183]
click at [723, 37] on button "Record info" at bounding box center [716, 37] width 48 height 18
